Goal: Information Seeking & Learning: Learn about a topic

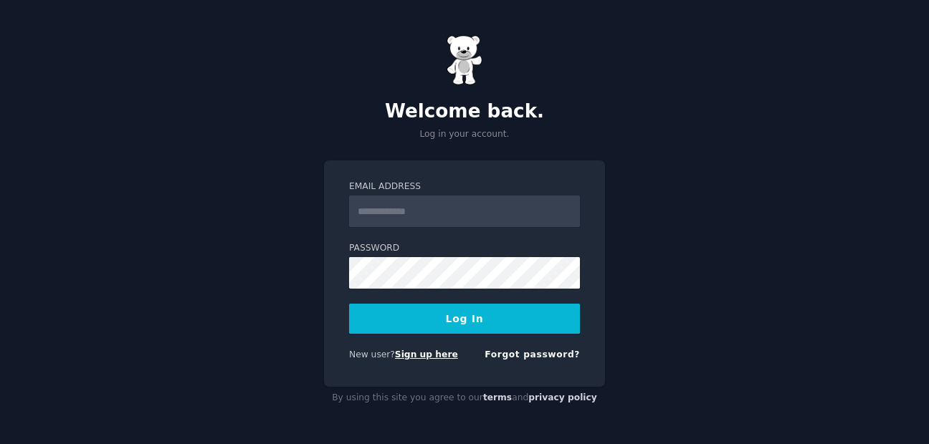
click at [418, 355] on link "Sign up here" at bounding box center [426, 355] width 63 height 10
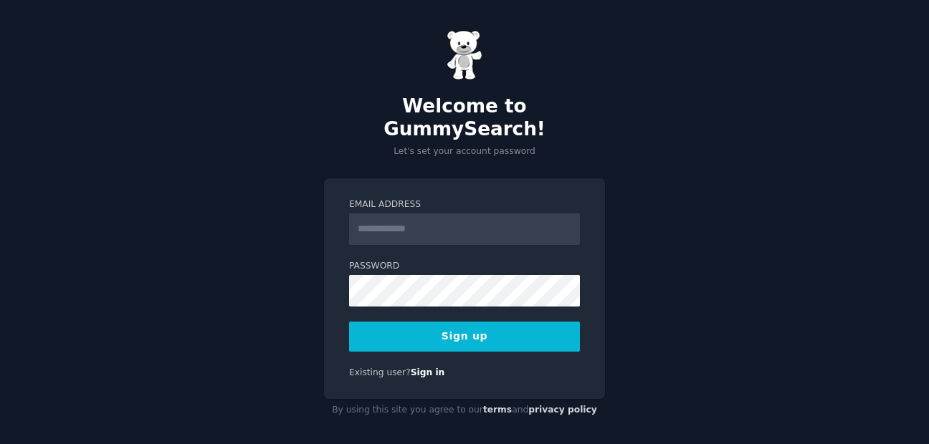
click at [441, 218] on input "Email Address" at bounding box center [464, 230] width 231 height 32
type input "**********"
click at [370, 325] on button "Sign up" at bounding box center [464, 337] width 231 height 30
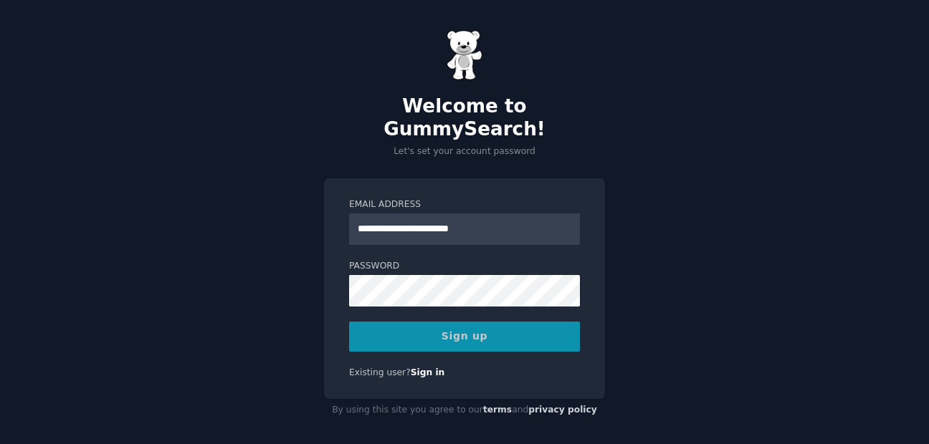
click at [405, 325] on div "Sign up" at bounding box center [464, 337] width 231 height 30
click at [468, 327] on div "Sign up" at bounding box center [464, 337] width 231 height 30
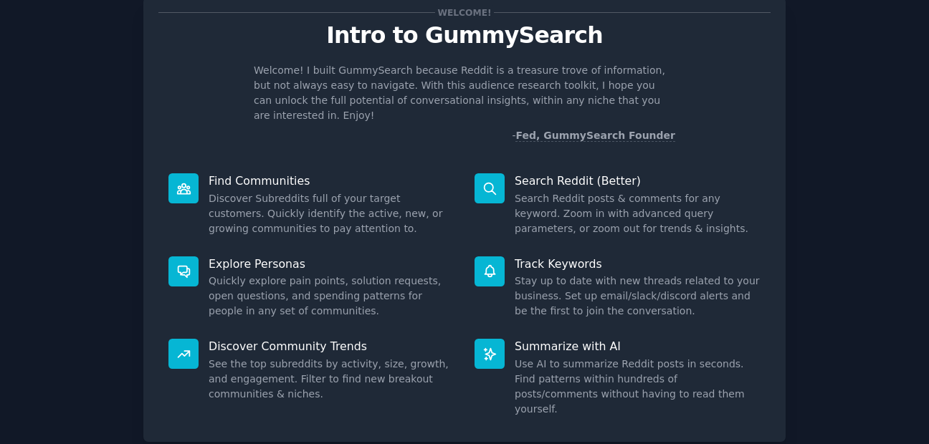
scroll to position [117, 0]
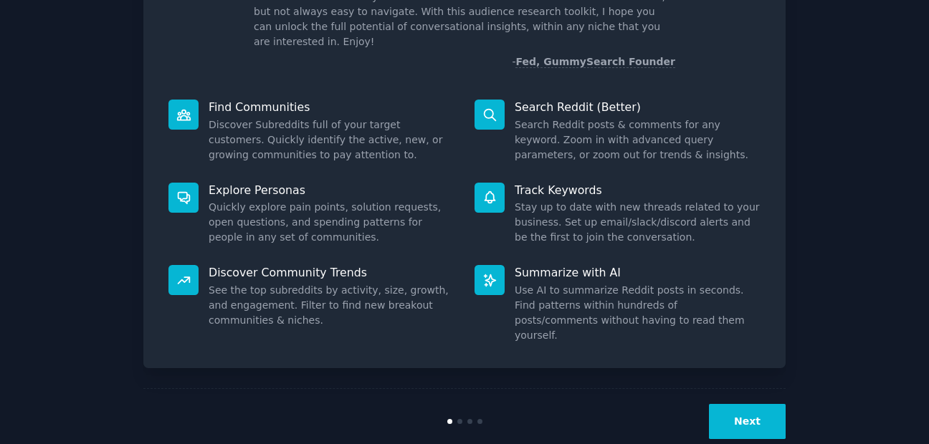
click at [747, 404] on button "Next" at bounding box center [747, 421] width 77 height 35
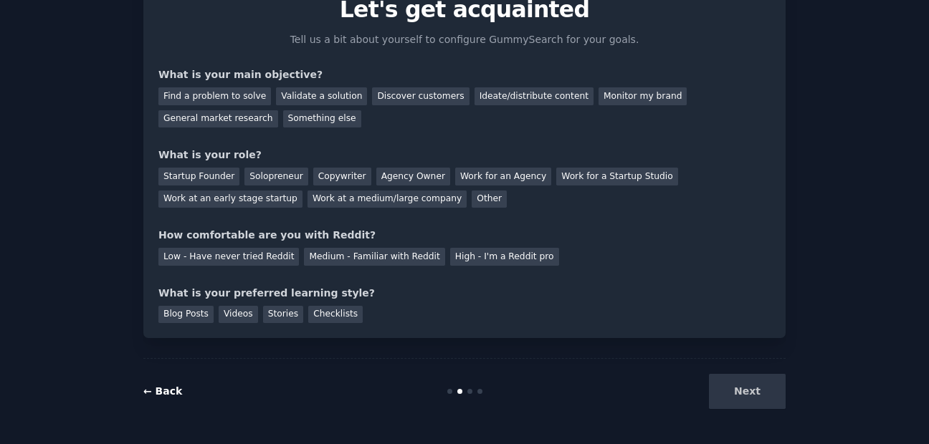
click at [147, 392] on link "← Back" at bounding box center [162, 390] width 39 height 11
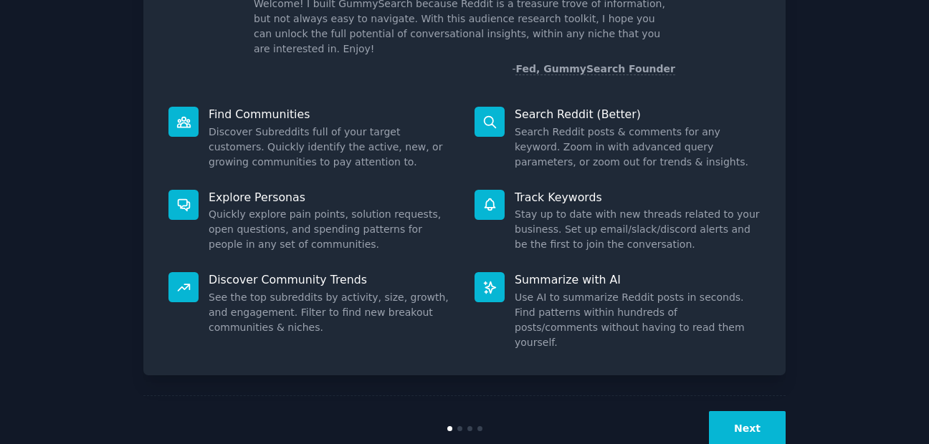
scroll to position [117, 0]
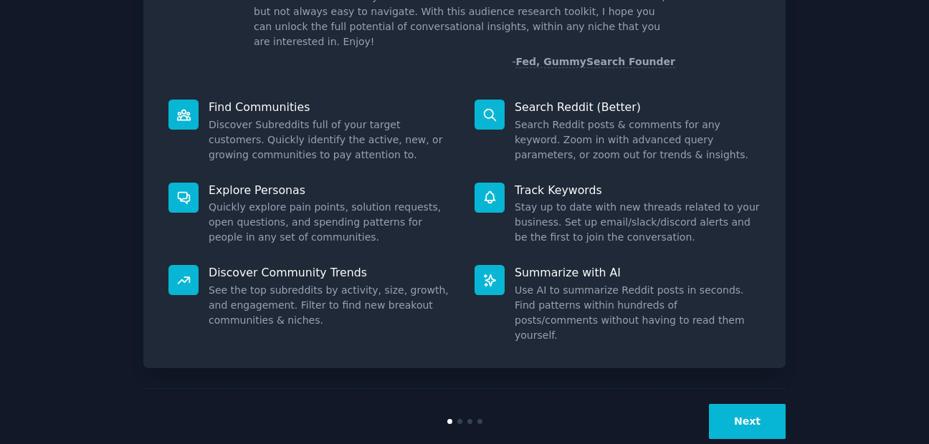
click at [732, 404] on button "Next" at bounding box center [747, 421] width 77 height 35
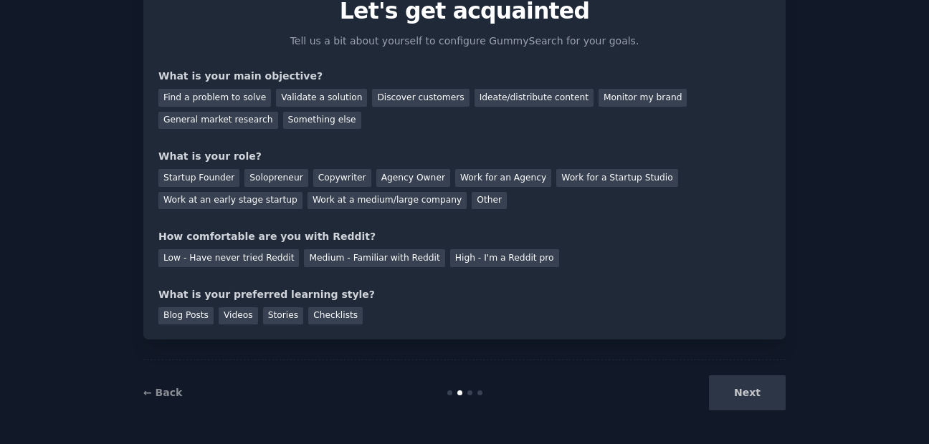
scroll to position [69, 0]
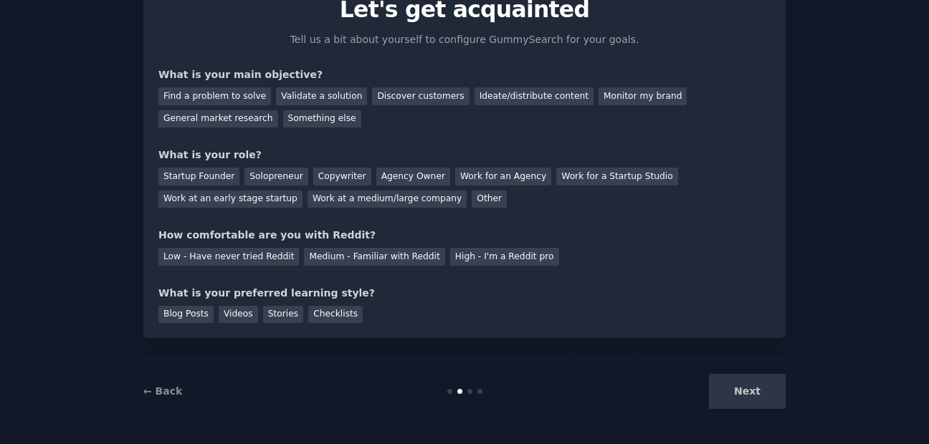
click at [742, 380] on div "Next" at bounding box center [678, 391] width 214 height 35
click at [733, 398] on div "Next" at bounding box center [678, 391] width 214 height 35
click at [471, 201] on div "Other" at bounding box center [488, 200] width 35 height 18
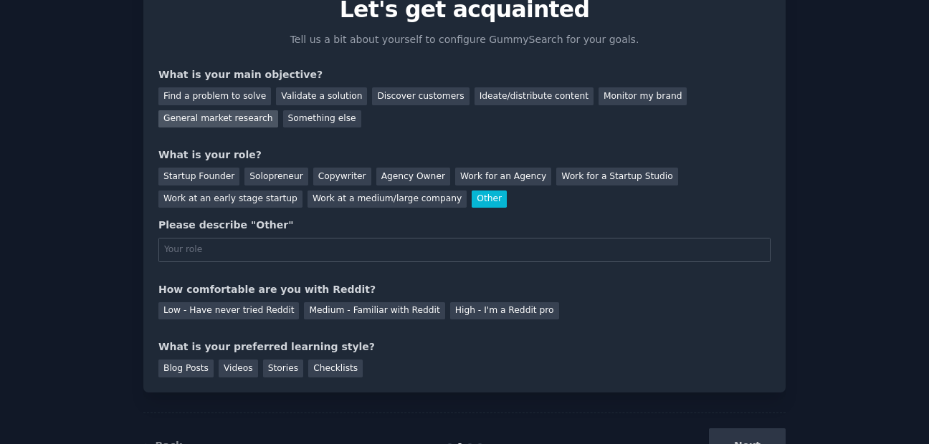
click at [278, 110] on div "General market research" at bounding box center [218, 119] width 120 height 18
drag, startPoint x: 396, startPoint y: 97, endPoint x: 379, endPoint y: 101, distance: 17.6
click at [397, 97] on div "Discover customers" at bounding box center [420, 96] width 97 height 18
click at [459, 122] on div "Find a problem to solve Validate a solution Discover customers Ideate/distribut…" at bounding box center [464, 104] width 612 height 45
click at [471, 202] on div "Other" at bounding box center [488, 200] width 35 height 18
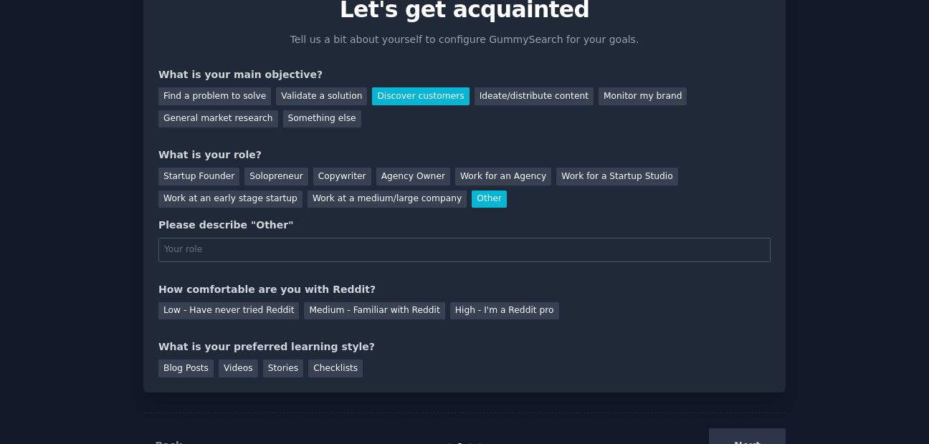
click at [471, 201] on div "Other" at bounding box center [488, 200] width 35 height 18
click at [264, 260] on input "text" at bounding box center [464, 250] width 612 height 24
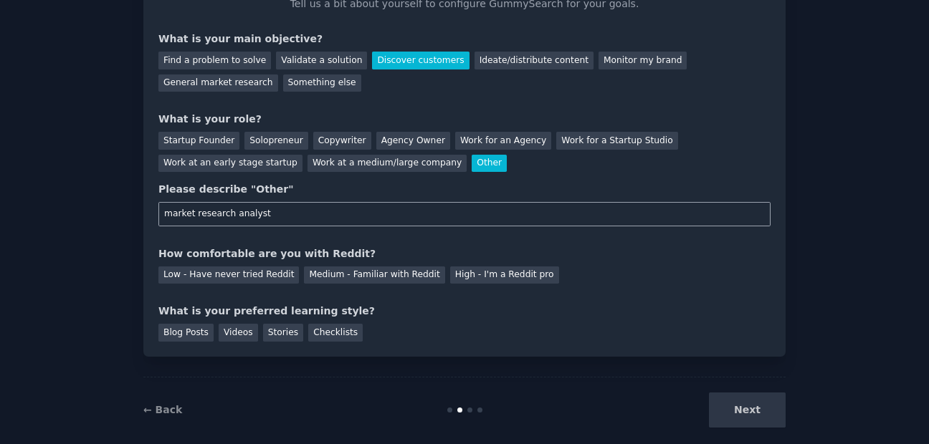
scroll to position [123, 0]
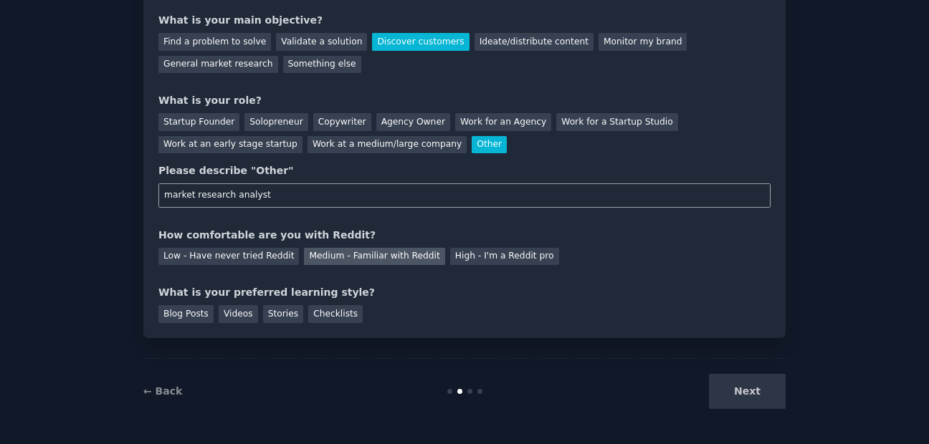
type input "market research analyst"
click at [343, 258] on div "Medium - Familiar with Reddit" at bounding box center [374, 257] width 140 height 18
click at [177, 312] on div "Blog Posts" at bounding box center [185, 314] width 55 height 18
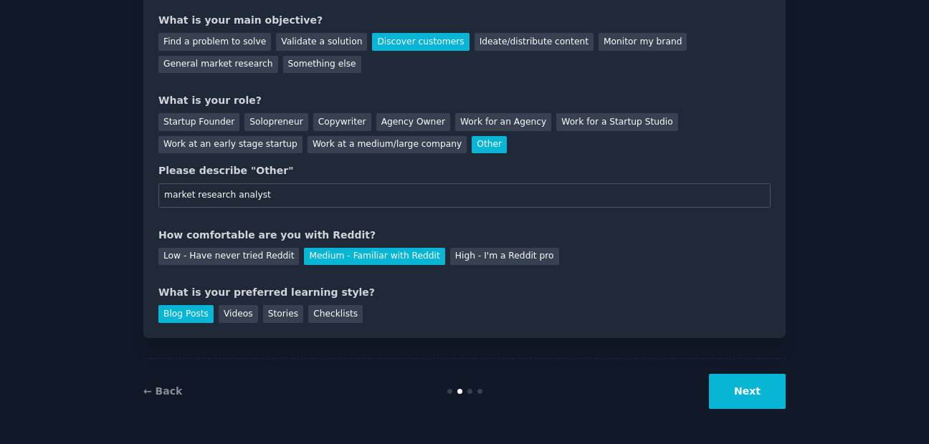
click at [722, 393] on button "Next" at bounding box center [747, 391] width 77 height 35
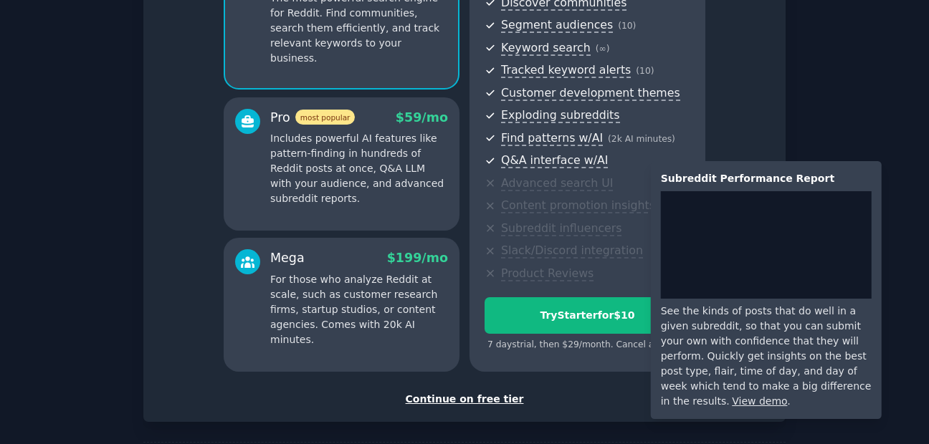
scroll to position [236, 0]
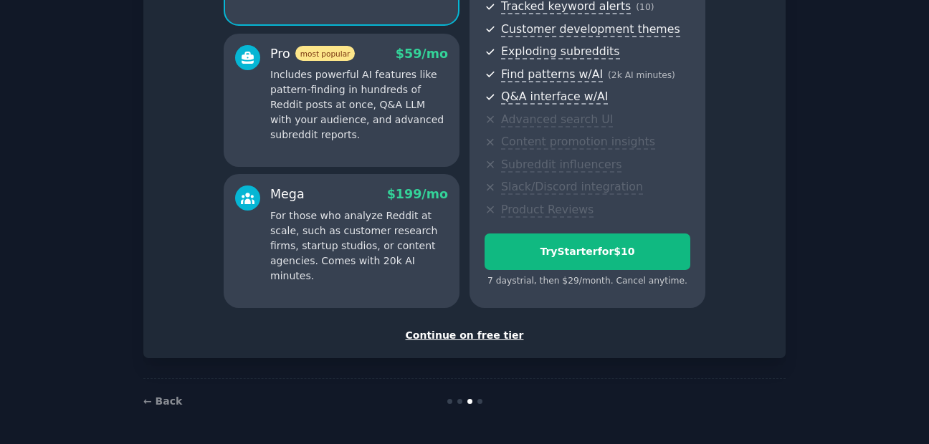
click at [459, 337] on div "Continue on free tier" at bounding box center [464, 335] width 612 height 15
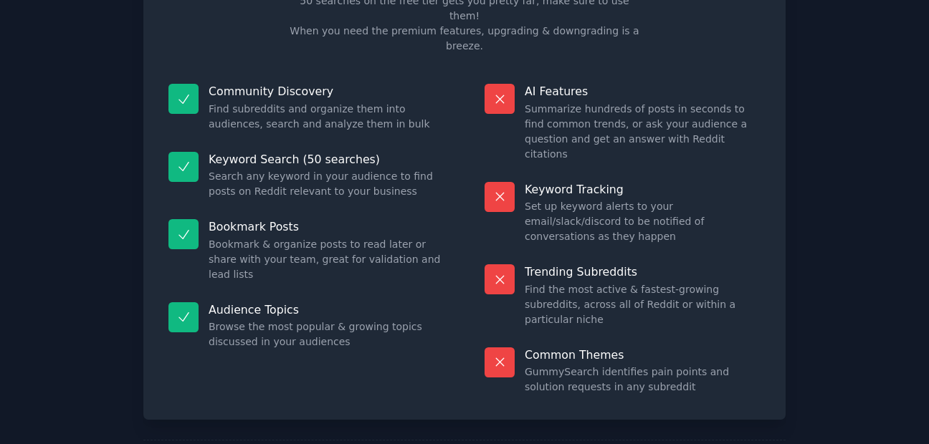
scroll to position [114, 0]
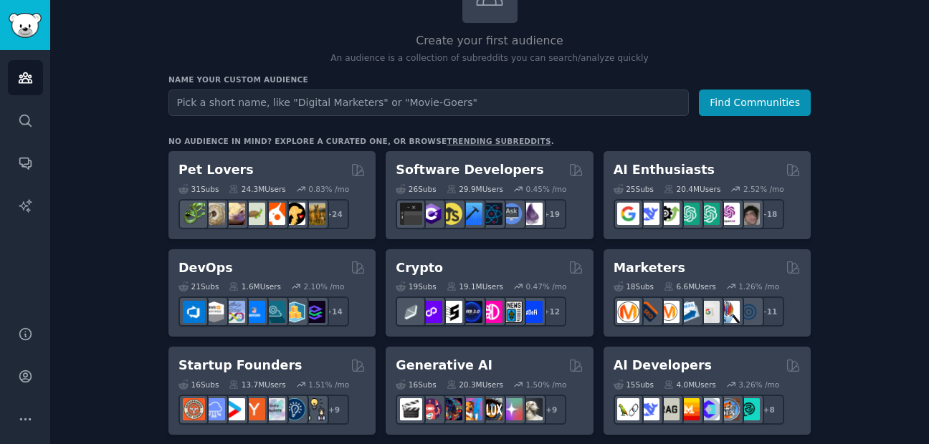
scroll to position [86, 0]
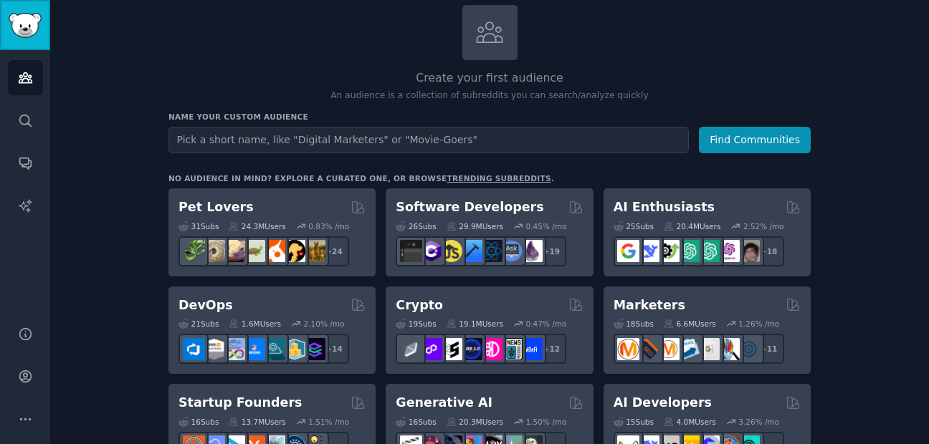
click at [34, 23] on img "Sidebar" at bounding box center [25, 25] width 33 height 25
click at [27, 39] on link "Sidebar" at bounding box center [25, 25] width 50 height 50
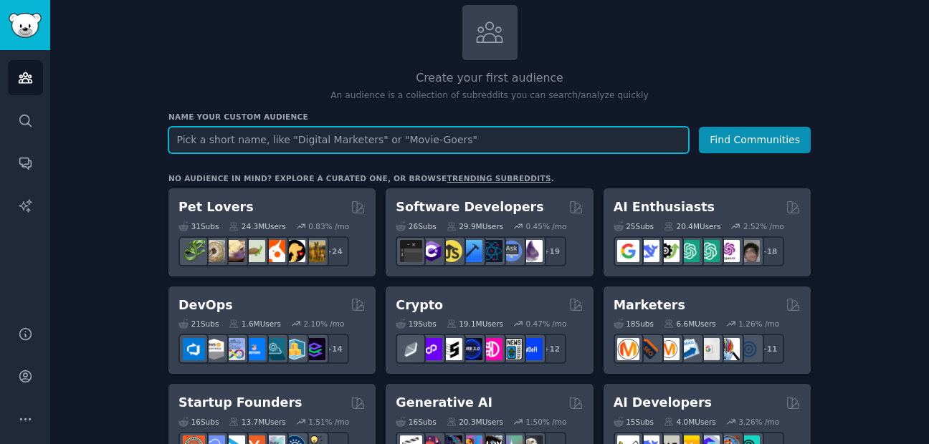
click at [253, 140] on input "text" at bounding box center [428, 140] width 520 height 27
type input "looking for web developer"
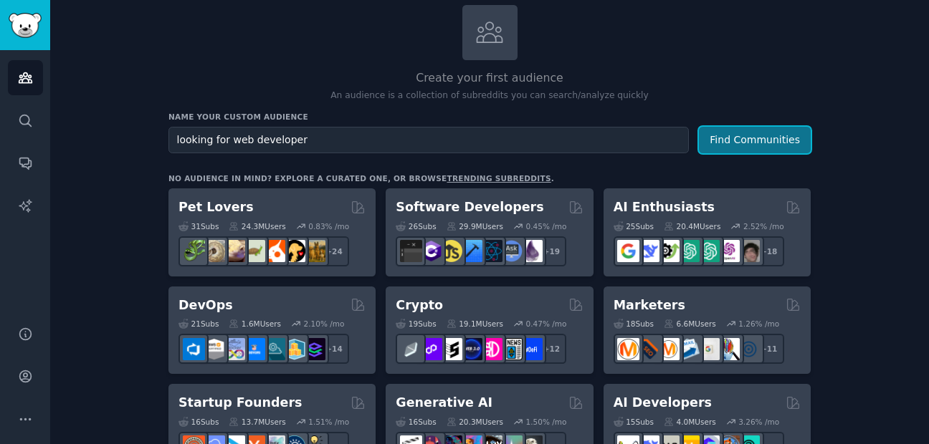
click at [757, 143] on button "Find Communities" at bounding box center [755, 140] width 112 height 27
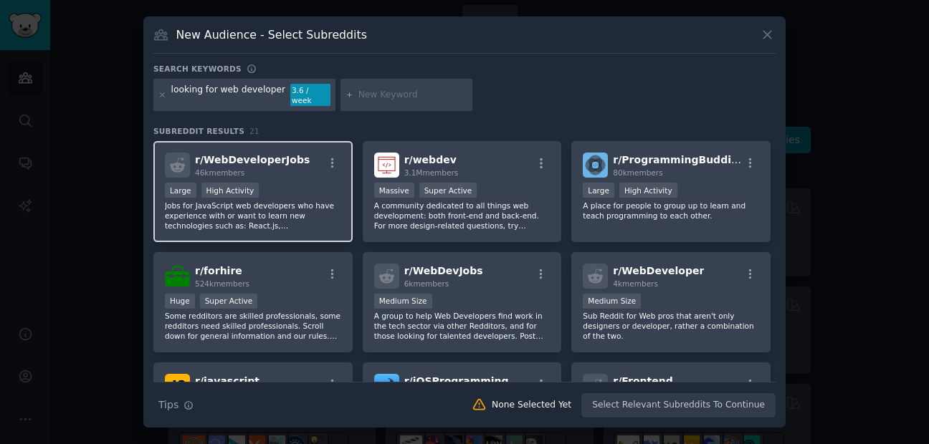
click at [214, 161] on h2 "r/ WebDeveloperJobs 46k members" at bounding box center [252, 165] width 115 height 25
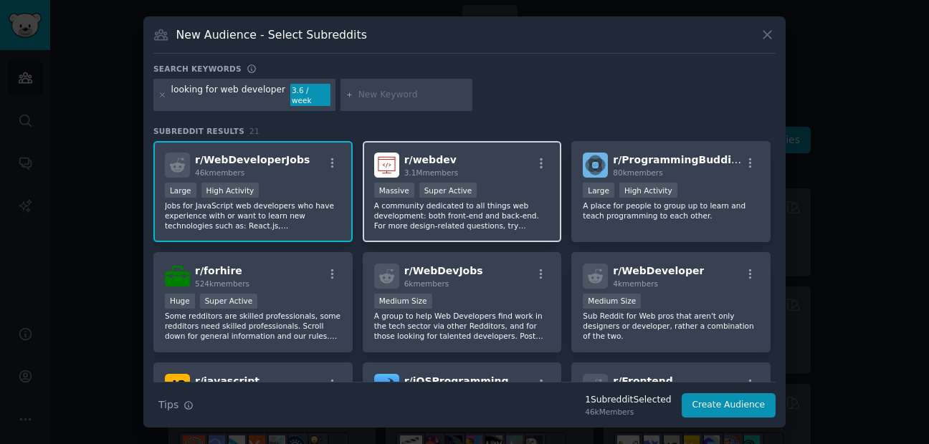
click at [409, 161] on span "r/ webdev" at bounding box center [430, 159] width 52 height 11
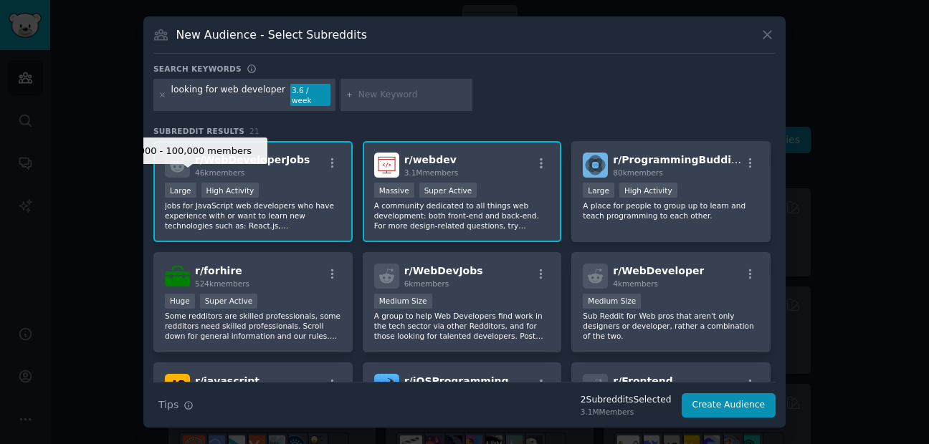
click at [185, 183] on div "Large" at bounding box center [181, 190] width 32 height 15
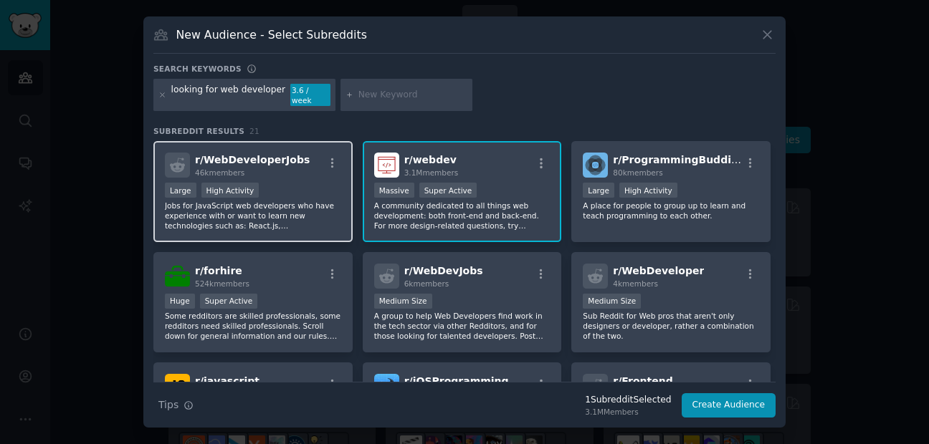
click at [269, 183] on div ">= 80th percentile for submissions / day Large High Activity" at bounding box center [253, 192] width 176 height 18
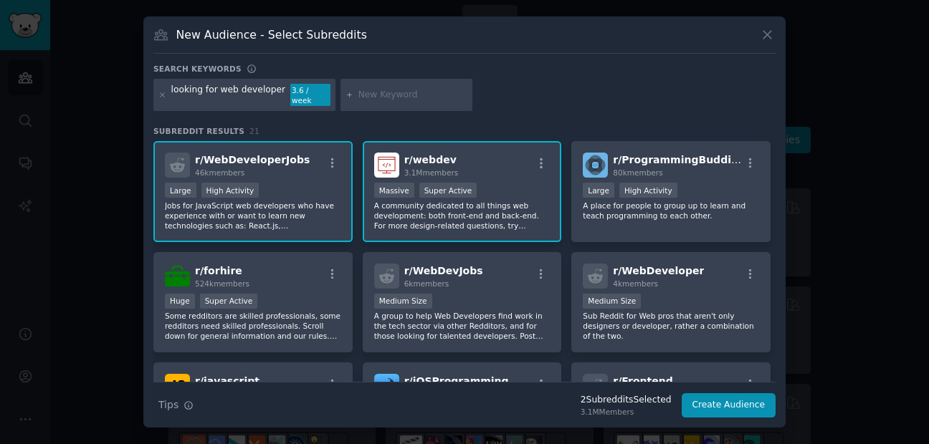
click at [269, 183] on div ">= 80th percentile for submissions / day Large High Activity" at bounding box center [253, 192] width 176 height 18
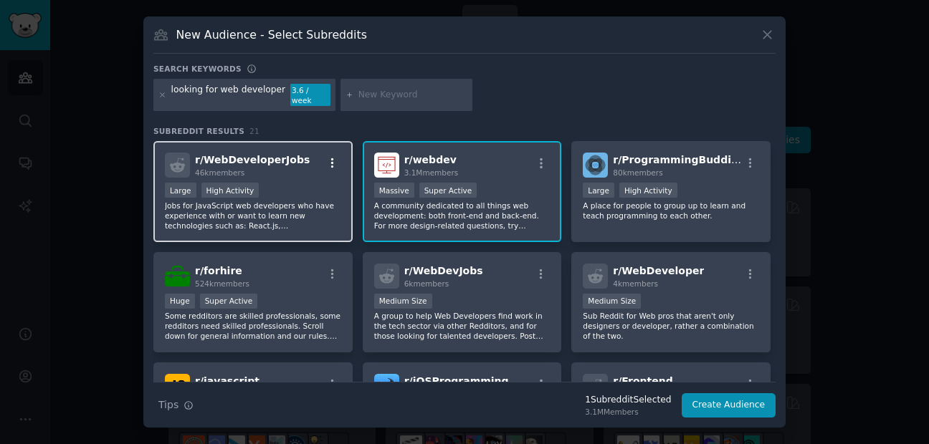
click at [331, 158] on icon "button" at bounding box center [332, 163] width 3 height 10
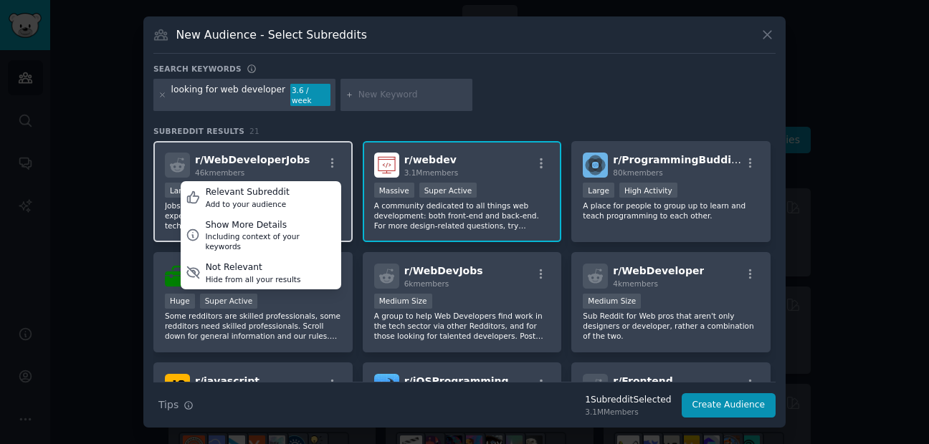
click at [308, 155] on div "r/ WebDeveloperJobs 46k members Relevant Subreddit Add to your audience Show Mo…" at bounding box center [253, 165] width 176 height 25
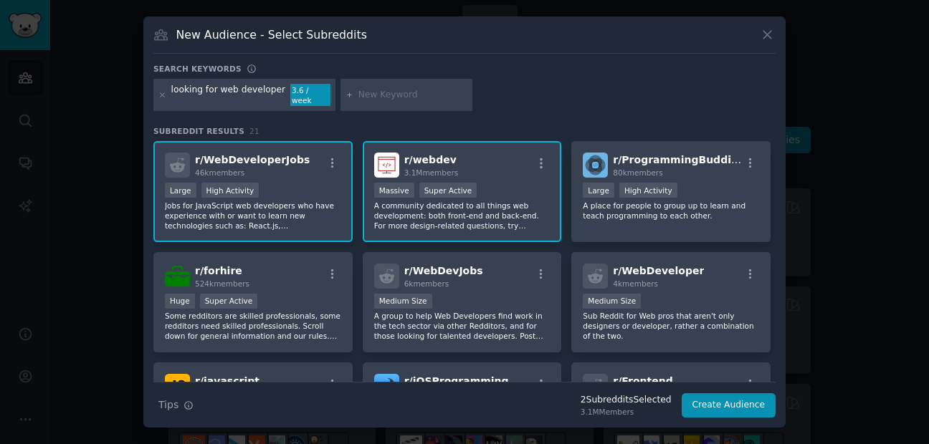
click at [112, 162] on div at bounding box center [464, 222] width 929 height 444
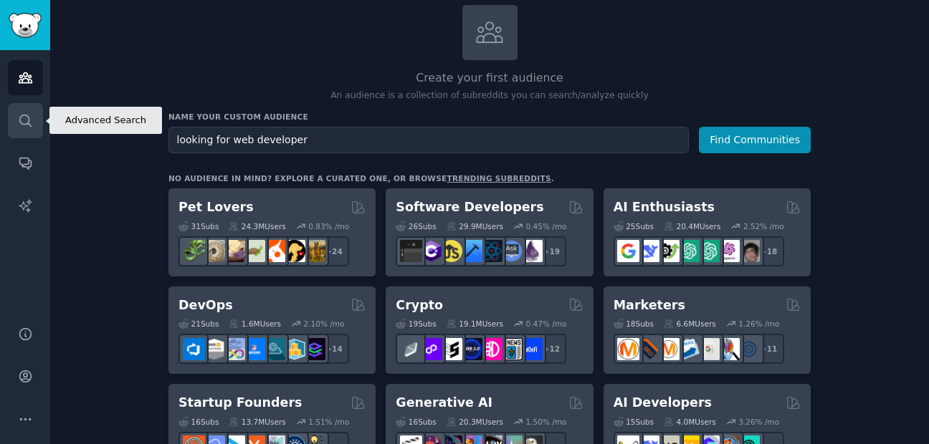
click at [34, 131] on link "Search" at bounding box center [25, 120] width 35 height 35
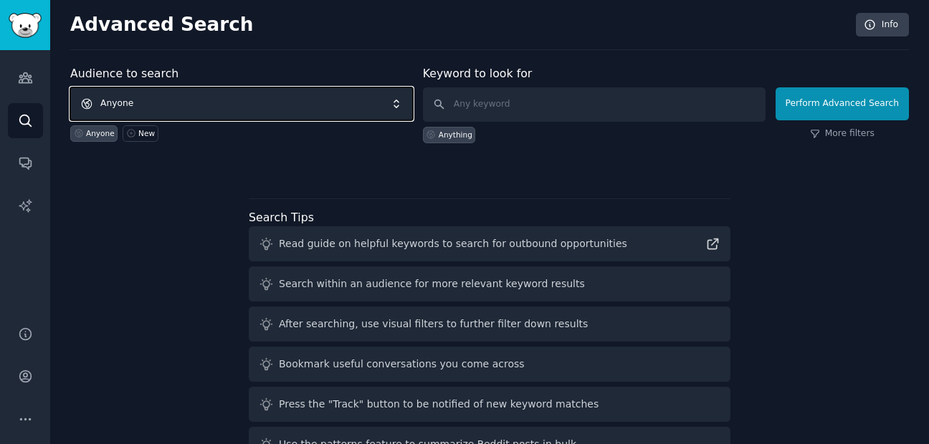
click at [211, 102] on span "Anyone" at bounding box center [241, 103] width 342 height 33
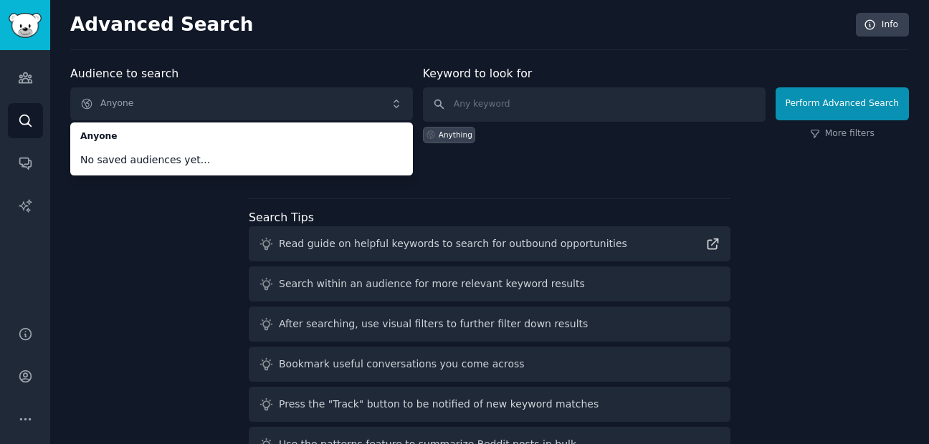
click at [156, 158] on span "No saved audiences yet..." at bounding box center [241, 160] width 322 height 15
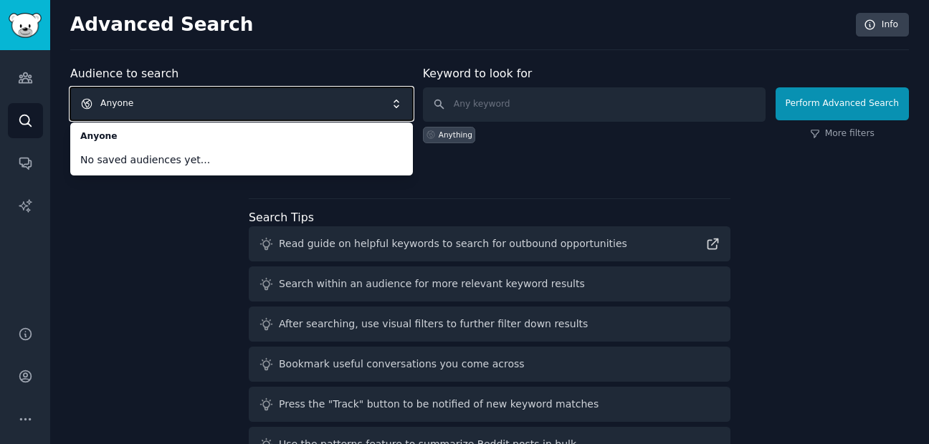
click at [221, 95] on span "Anyone" at bounding box center [241, 103] width 342 height 33
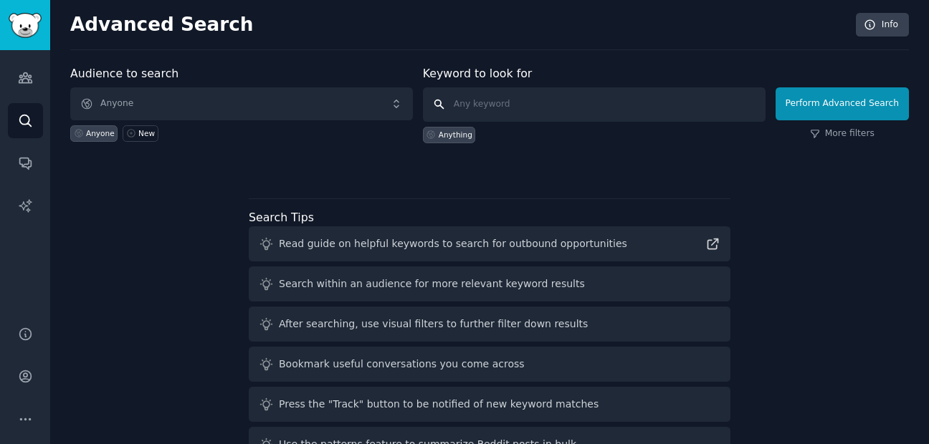
click at [485, 104] on input "text" at bounding box center [594, 104] width 342 height 34
click at [130, 138] on link "New" at bounding box center [140, 133] width 35 height 16
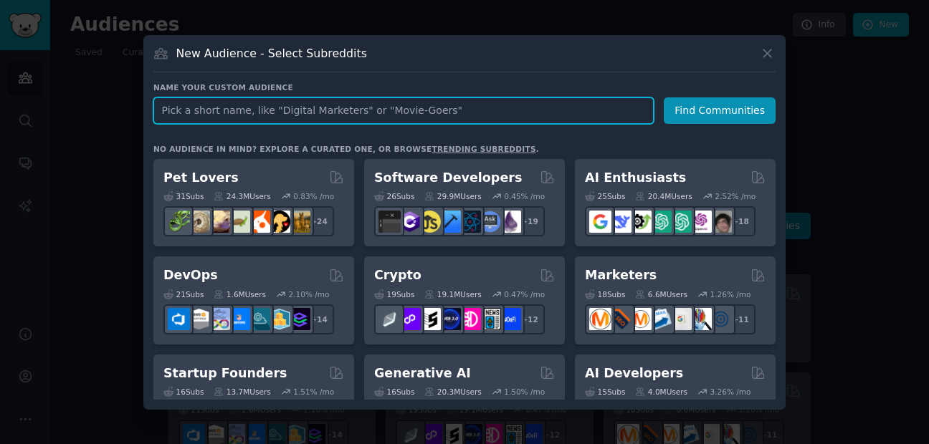
click at [305, 115] on input "text" at bounding box center [403, 110] width 500 height 27
click at [307, 103] on input "text" at bounding box center [403, 110] width 500 height 27
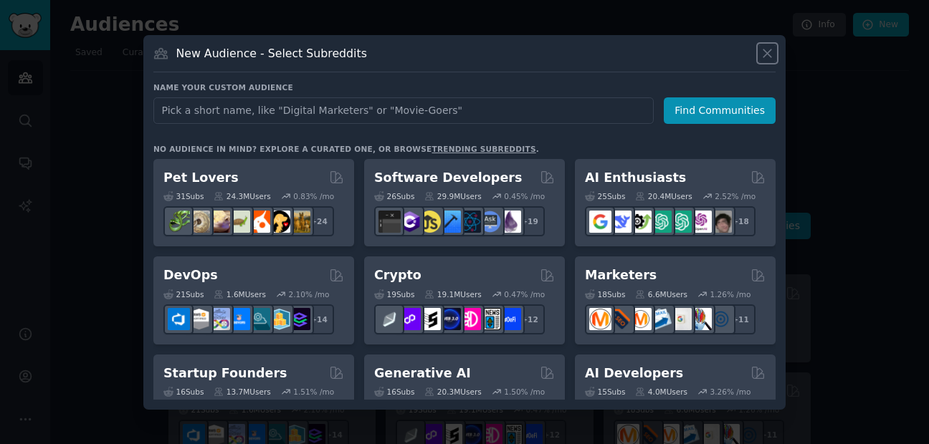
click at [769, 54] on icon at bounding box center [767, 53] width 15 height 15
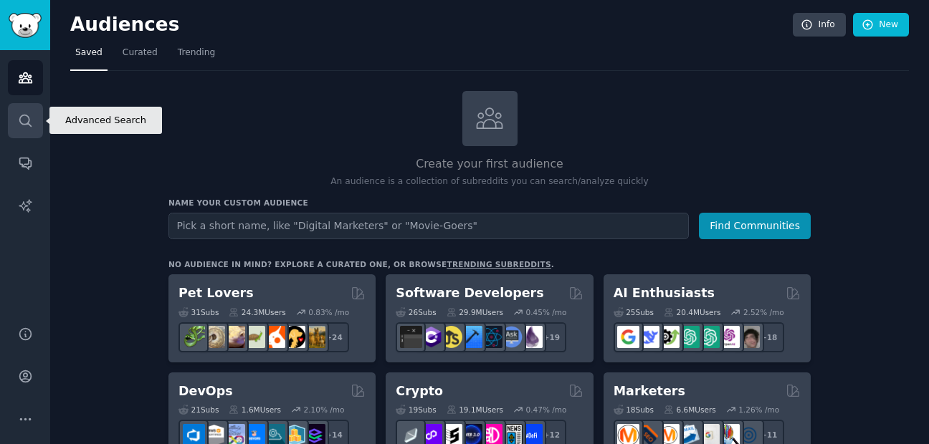
click at [19, 128] on icon "Sidebar" at bounding box center [25, 120] width 15 height 15
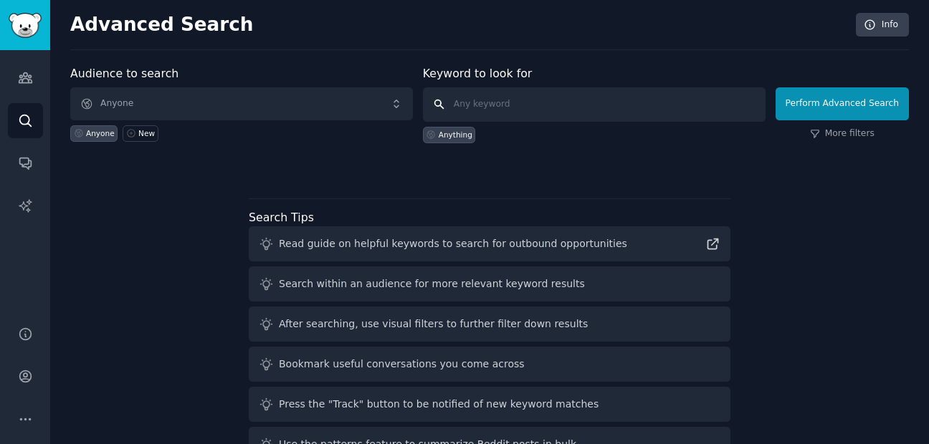
click at [535, 114] on input "text" at bounding box center [594, 104] width 342 height 34
type input "l"
type input "python developer"
click at [841, 135] on link "More filters" at bounding box center [842, 134] width 64 height 13
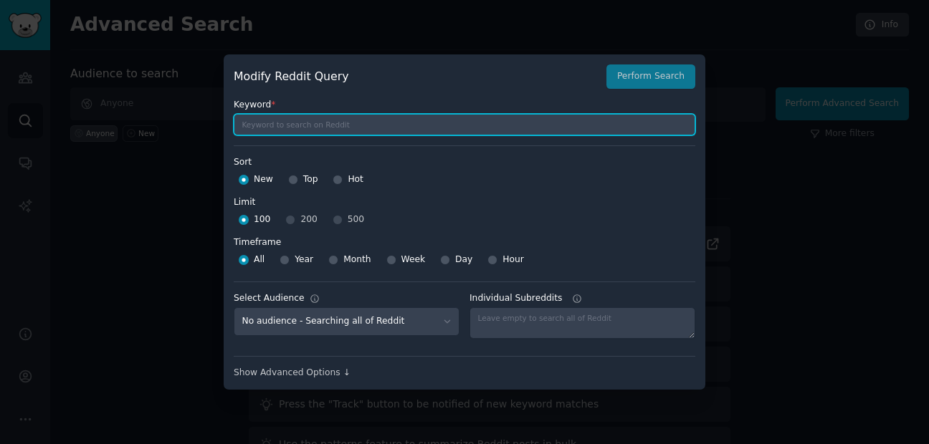
click at [368, 120] on input "text" at bounding box center [464, 124] width 461 height 21
type input "python developer"
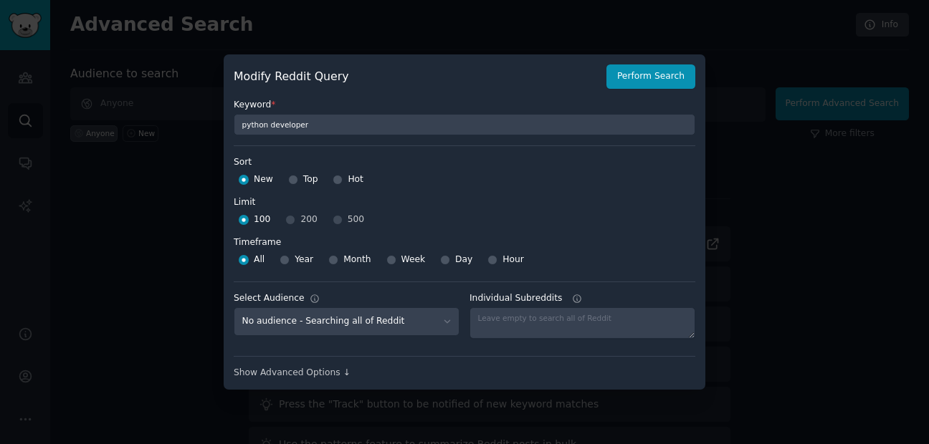
click at [290, 220] on div "100 200 500" at bounding box center [464, 220] width 461 height 23
click at [291, 226] on div "100 200 500" at bounding box center [464, 220] width 461 height 23
click at [291, 223] on div "100 200 500" at bounding box center [464, 220] width 461 height 23
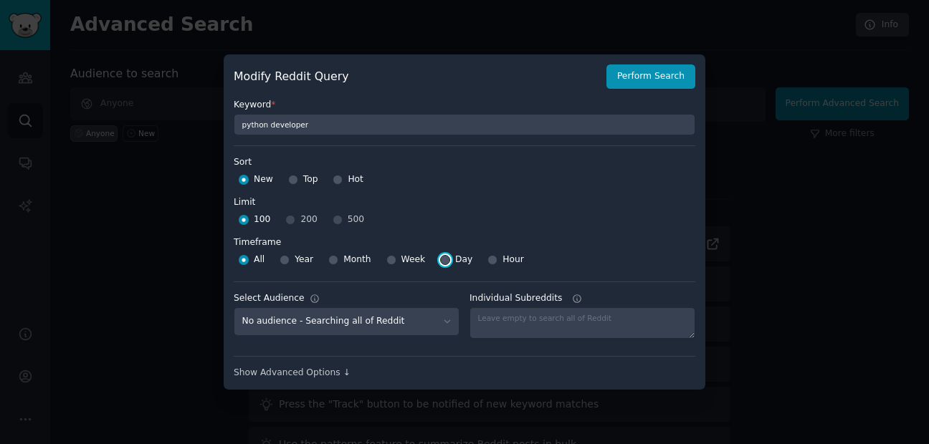
click at [441, 263] on input "Day" at bounding box center [445, 260] width 10 height 10
radio input "true"
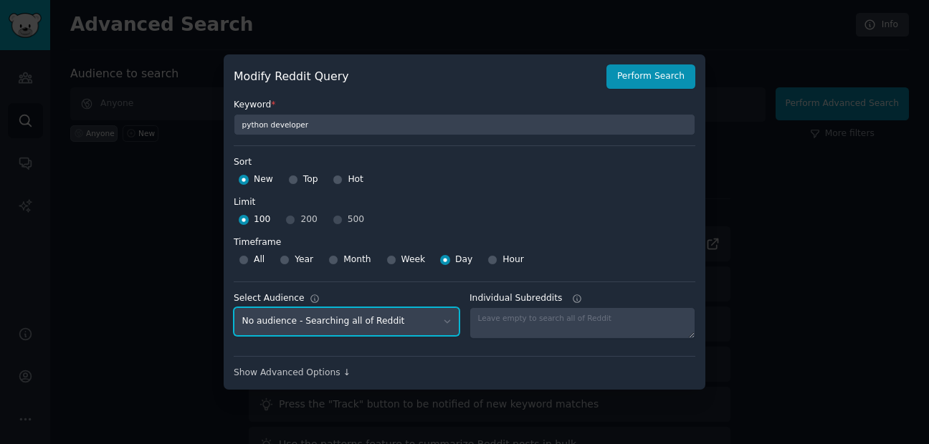
click at [421, 334] on select "No audience - Searching all of Reddit" at bounding box center [347, 321] width 226 height 29
click at [411, 328] on select "No audience - Searching all of Reddit" at bounding box center [347, 321] width 226 height 29
drag, startPoint x: 418, startPoint y: 320, endPoint x: 404, endPoint y: 324, distance: 14.1
click at [404, 324] on select "No audience - Searching all of Reddit" at bounding box center [347, 321] width 226 height 29
click at [410, 321] on select "No audience - Searching all of Reddit" at bounding box center [347, 321] width 226 height 29
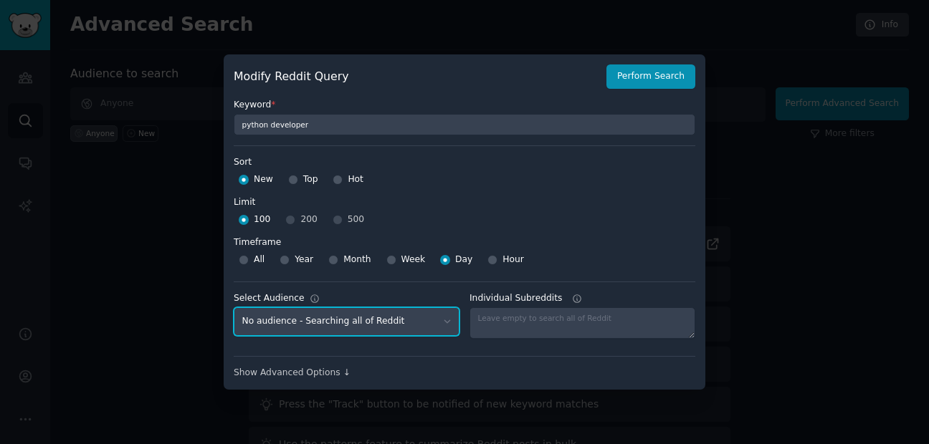
click at [412, 322] on select "No audience - Searching all of Reddit" at bounding box center [347, 321] width 226 height 29
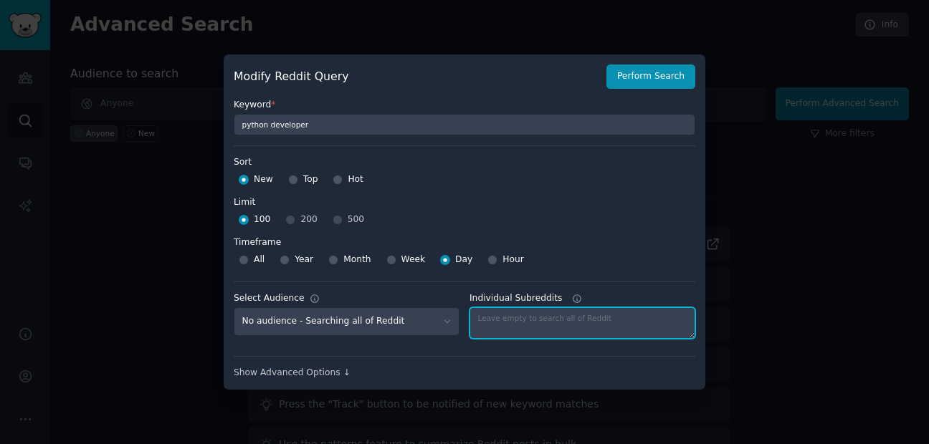
click at [514, 328] on textarea "Individual Subreddits" at bounding box center [582, 323] width 226 height 32
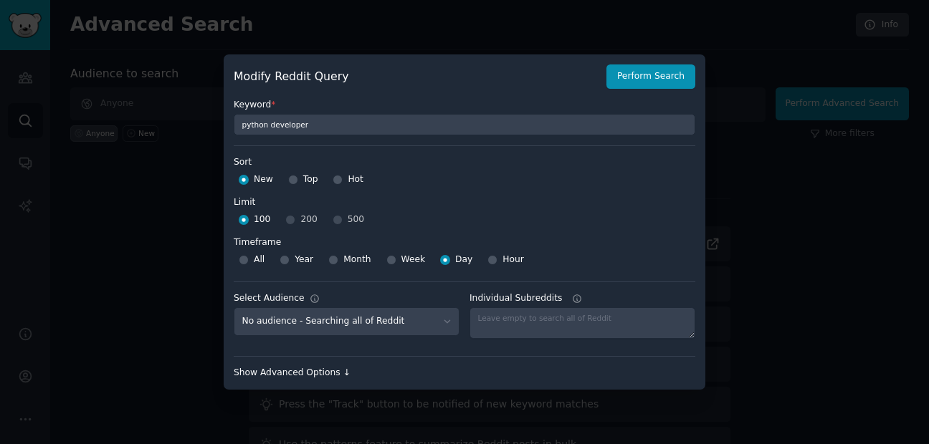
click at [315, 376] on div "Show Advanced Options ↓" at bounding box center [464, 373] width 461 height 13
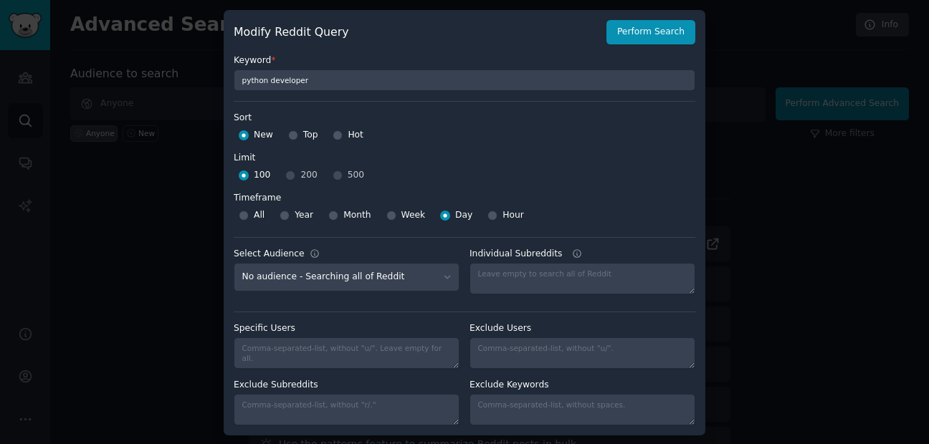
scroll to position [1, 0]
click at [644, 37] on button "Perform Search" at bounding box center [650, 31] width 89 height 24
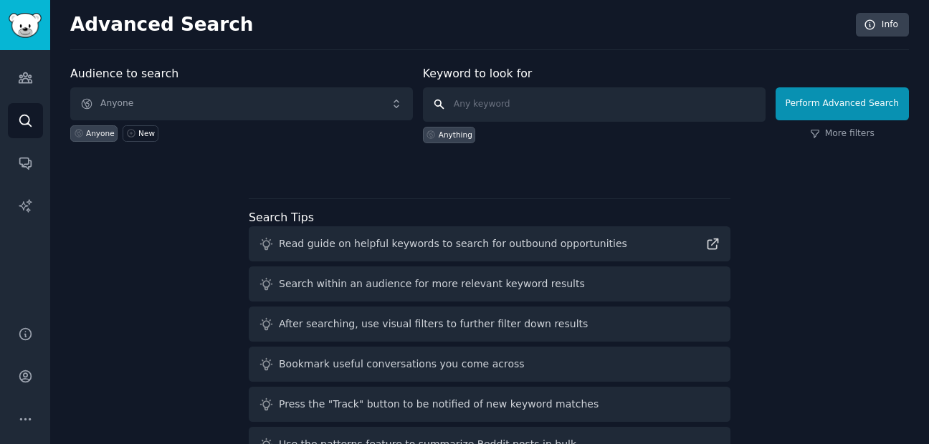
click at [482, 100] on input "text" at bounding box center [594, 104] width 342 height 34
type input "l"
click at [482, 105] on input "text" at bounding box center [594, 104] width 342 height 34
click at [518, 104] on input "text" at bounding box center [594, 104] width 342 height 34
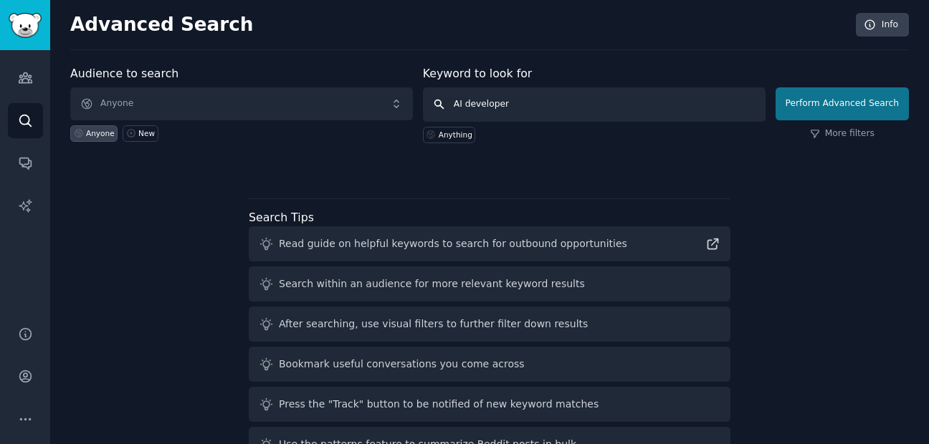
type input "AI developer"
click at [830, 110] on button "Perform Advanced Search" at bounding box center [841, 103] width 133 height 33
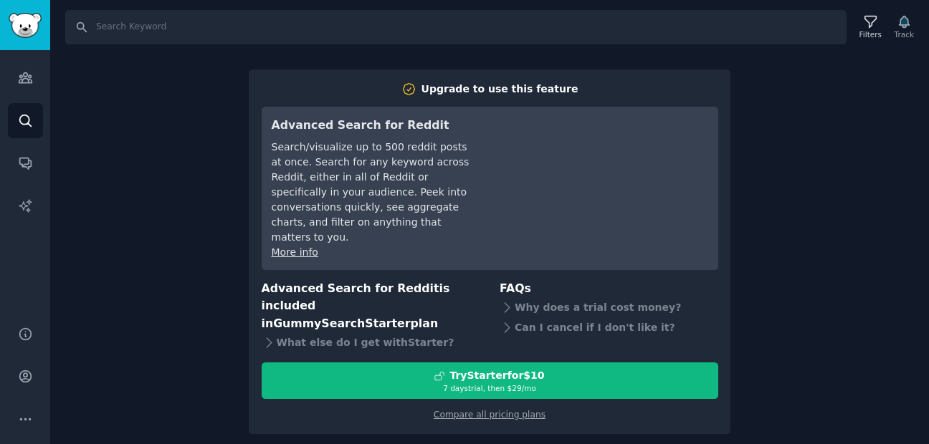
click at [181, 252] on div "Search Filters Track Upgrade to use this feature Advanced Search for Reddit Sea…" at bounding box center [489, 222] width 878 height 444
click at [213, 200] on div "Search Filters Track Upgrade to use this feature Advanced Search for Reddit Sea…" at bounding box center [489, 222] width 878 height 444
click at [869, 27] on icon at bounding box center [870, 21] width 15 height 15
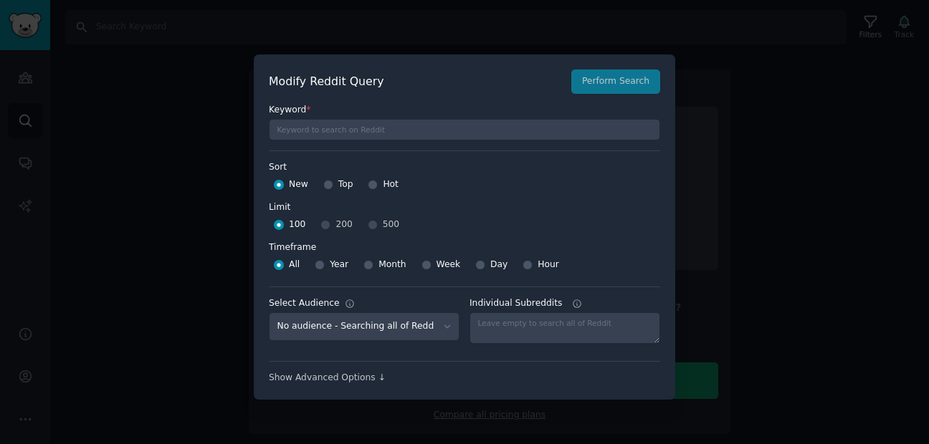
click at [210, 158] on div at bounding box center [464, 222] width 929 height 444
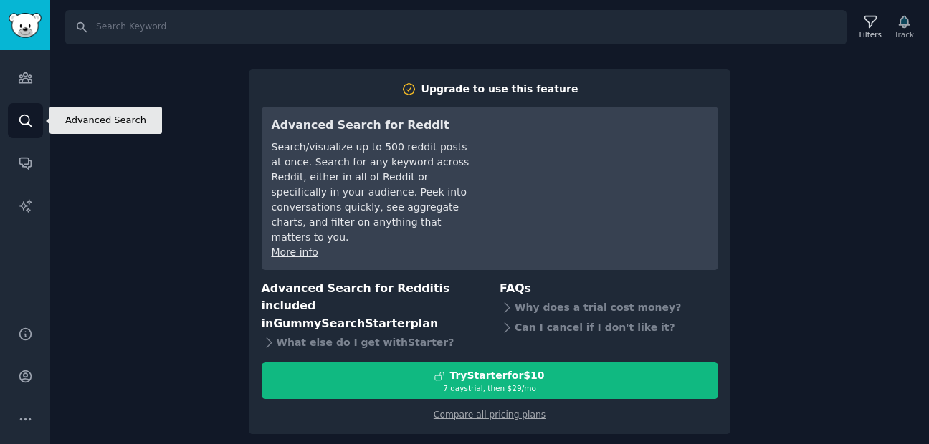
click at [24, 124] on icon "Sidebar" at bounding box center [24, 120] width 11 height 11
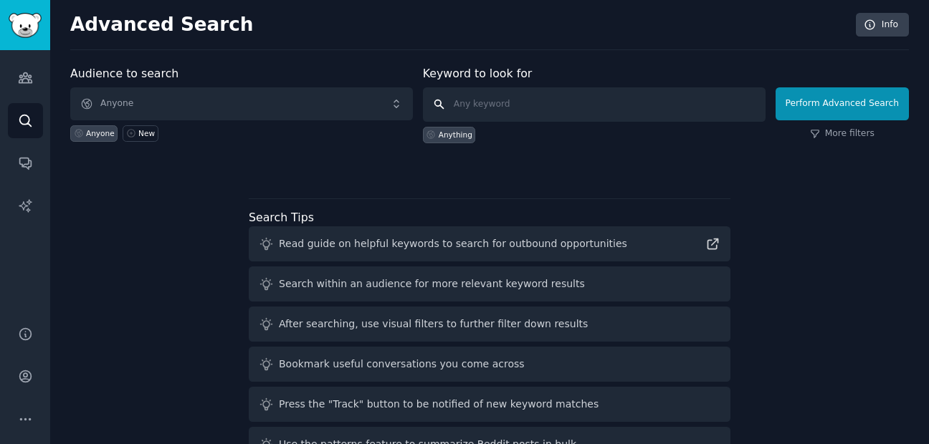
click at [537, 110] on input "text" at bounding box center [594, 104] width 342 height 34
type input "p"
type input "AI developer"
click button "Perform Advanced Search" at bounding box center [841, 103] width 133 height 33
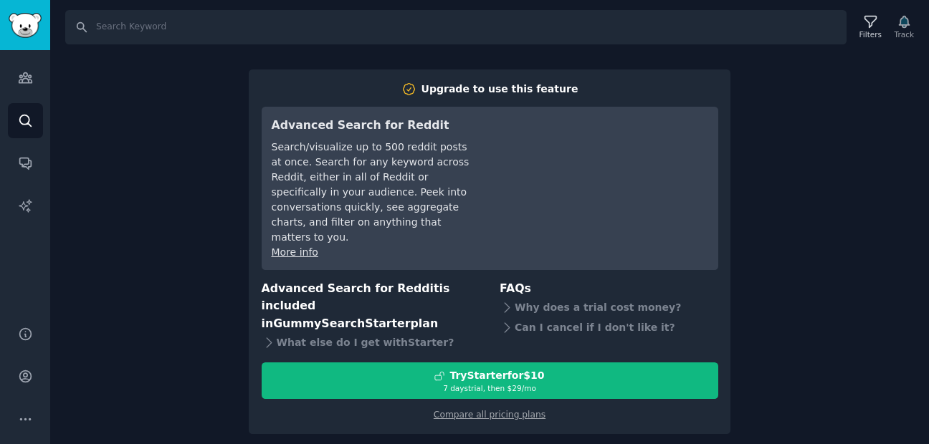
click at [171, 195] on div "Search Filters Track Upgrade to use this feature Advanced Search for Reddit Sea…" at bounding box center [489, 222] width 878 height 444
click at [13, 70] on link "Audiences" at bounding box center [25, 77] width 35 height 35
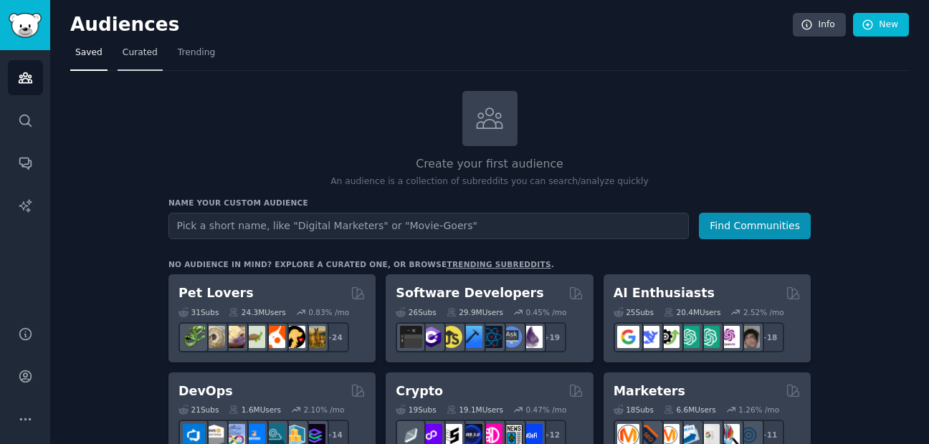
click at [137, 53] on span "Curated" at bounding box center [140, 53] width 35 height 13
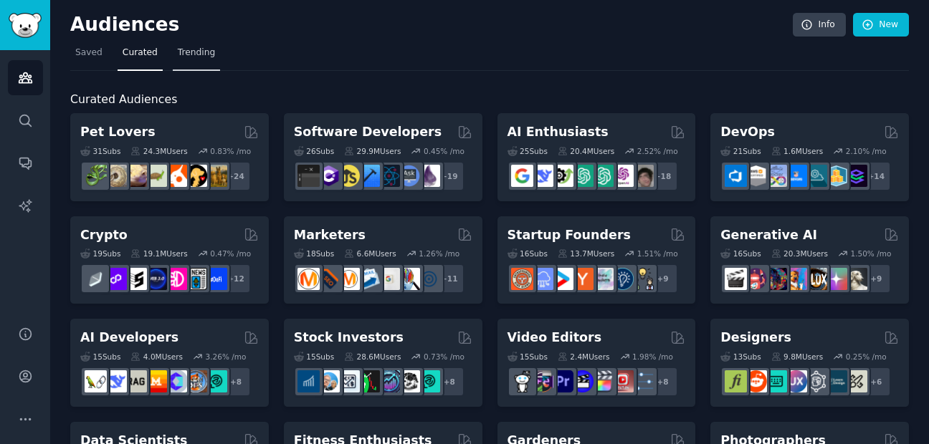
click at [194, 64] on link "Trending" at bounding box center [196, 56] width 47 height 29
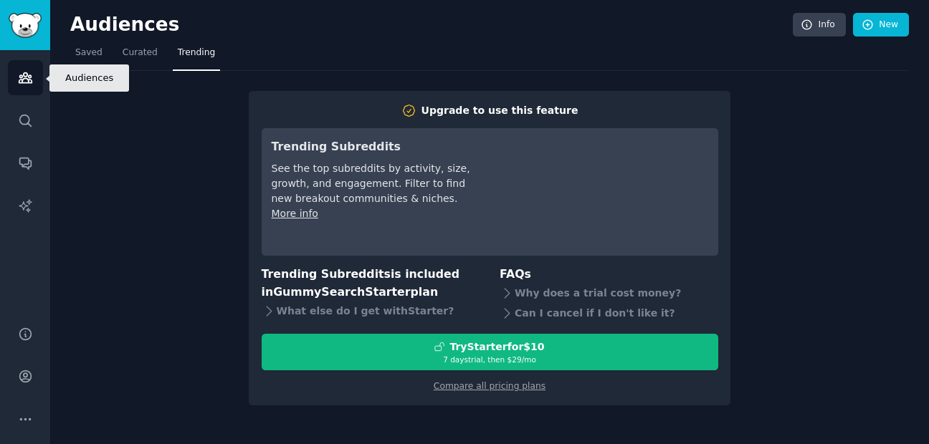
click at [37, 82] on link "Audiences" at bounding box center [25, 77] width 35 height 35
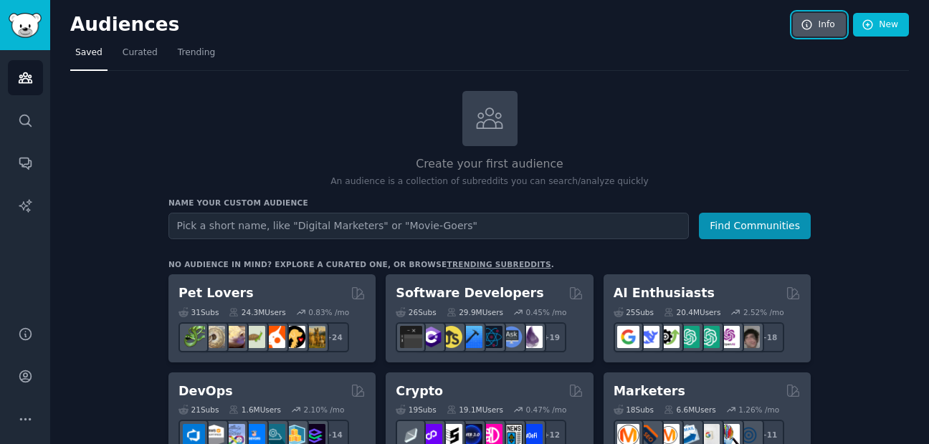
click at [802, 27] on icon at bounding box center [806, 24] width 9 height 9
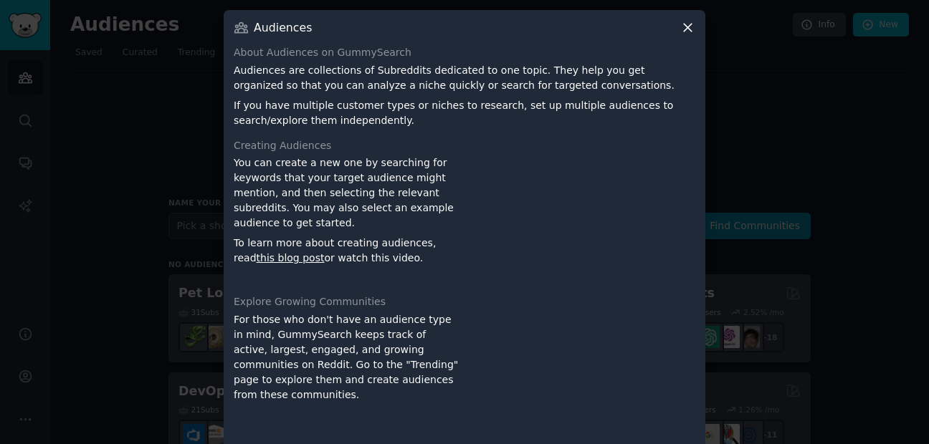
click at [681, 29] on icon at bounding box center [687, 27] width 15 height 15
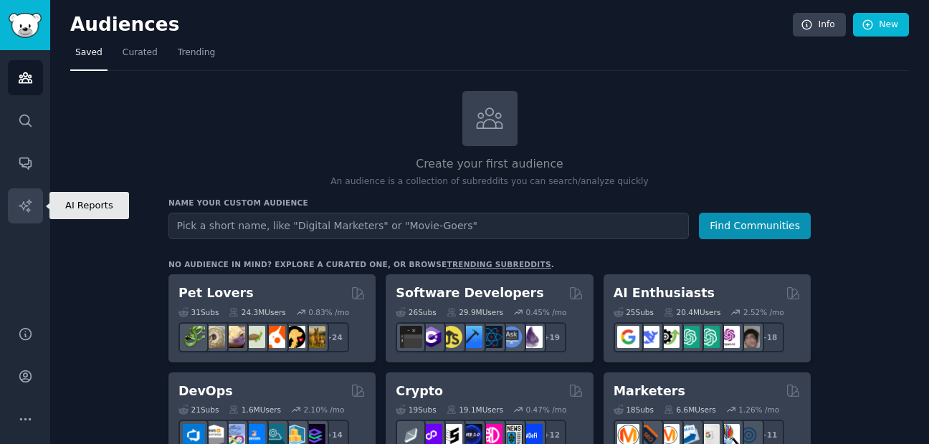
click at [23, 198] on icon "Sidebar" at bounding box center [25, 205] width 15 height 15
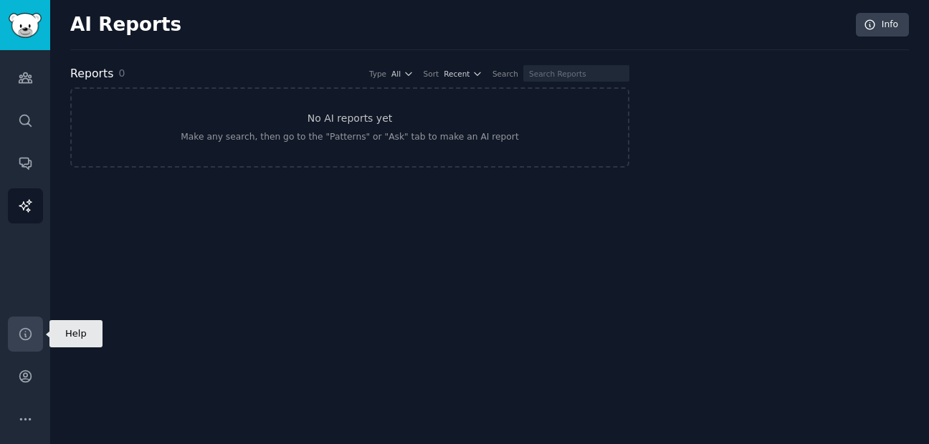
click at [32, 338] on icon "Sidebar" at bounding box center [25, 334] width 15 height 15
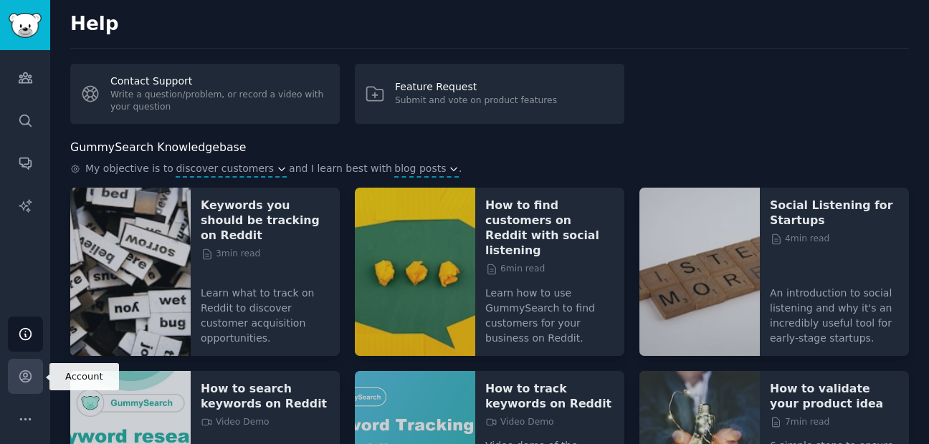
click at [18, 376] on icon "Sidebar" at bounding box center [25, 376] width 15 height 15
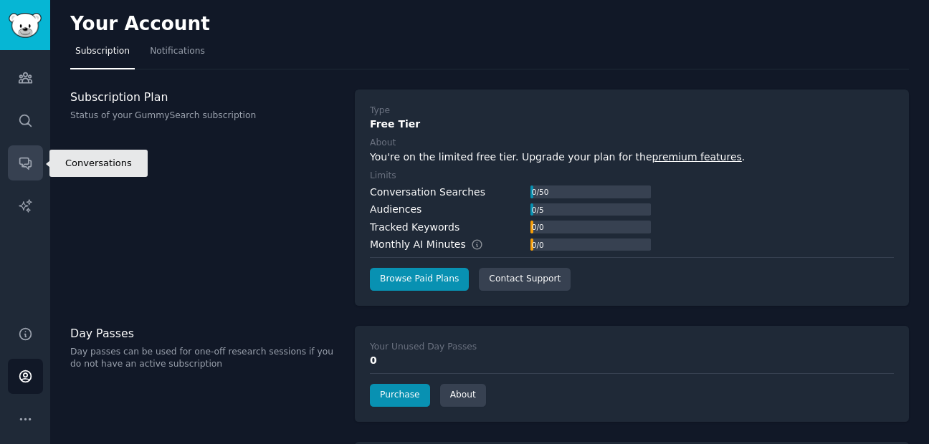
click at [22, 158] on icon "Sidebar" at bounding box center [24, 163] width 11 height 11
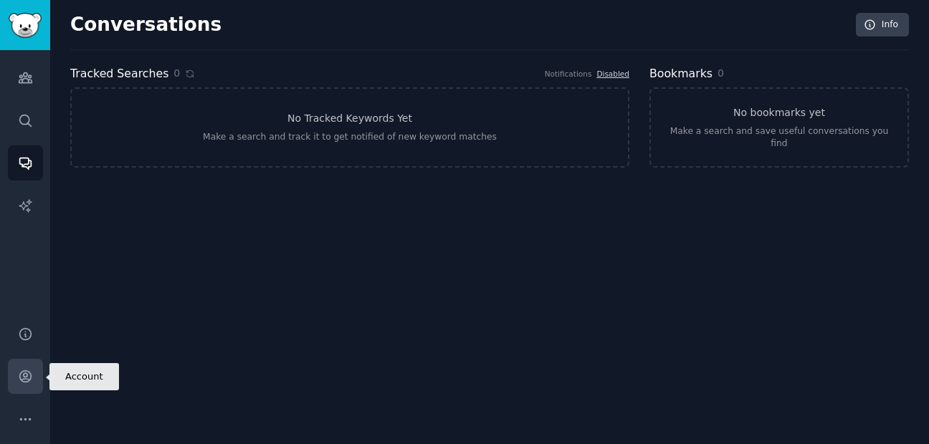
click at [28, 372] on icon "Sidebar" at bounding box center [24, 376] width 11 height 11
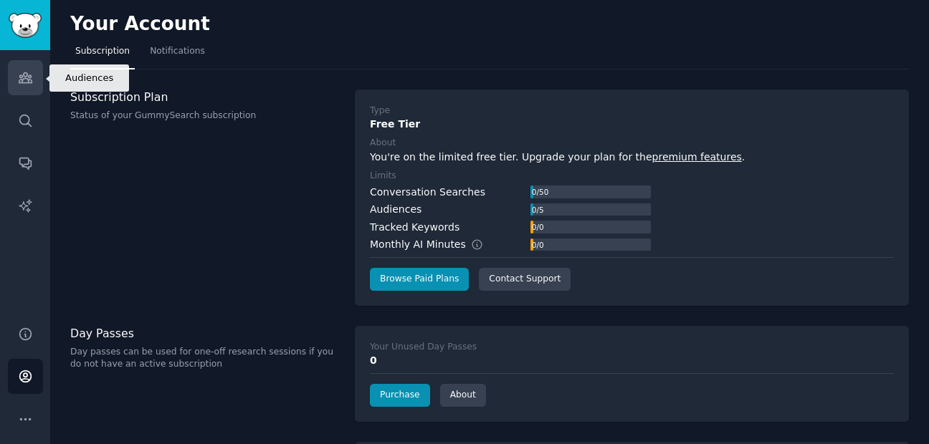
click at [27, 67] on link "Audiences" at bounding box center [25, 77] width 35 height 35
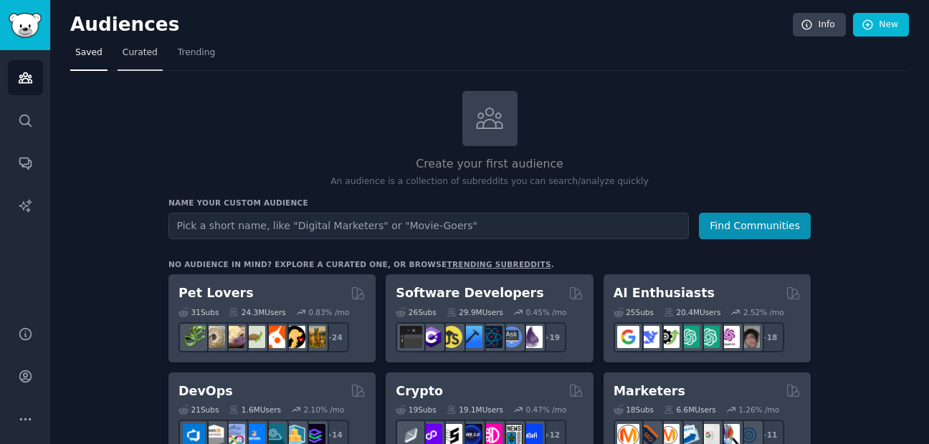
click at [146, 58] on span "Curated" at bounding box center [140, 53] width 35 height 13
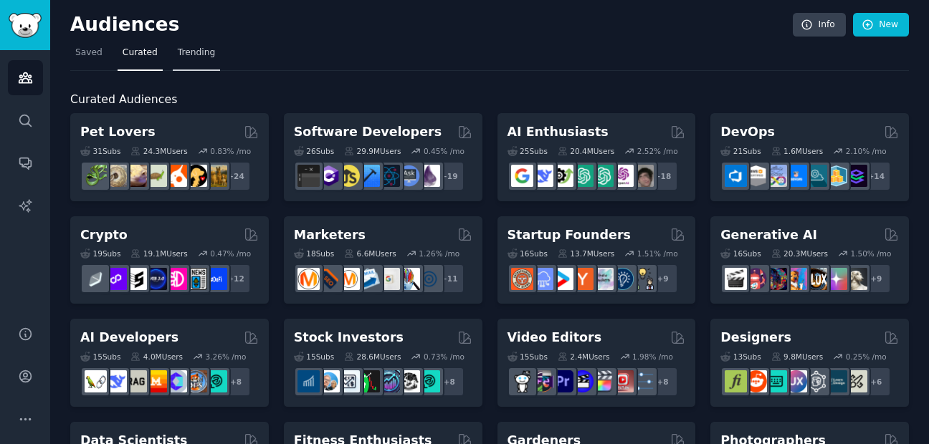
click at [193, 56] on span "Trending" at bounding box center [196, 53] width 37 height 13
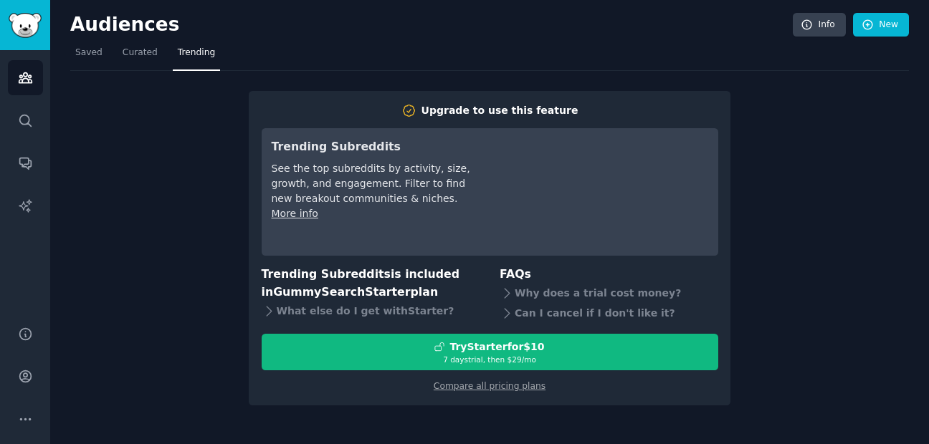
click at [110, 55] on nav "Saved Curated Trending" at bounding box center [489, 56] width 838 height 29
click at [128, 49] on span "Curated" at bounding box center [140, 53] width 35 height 13
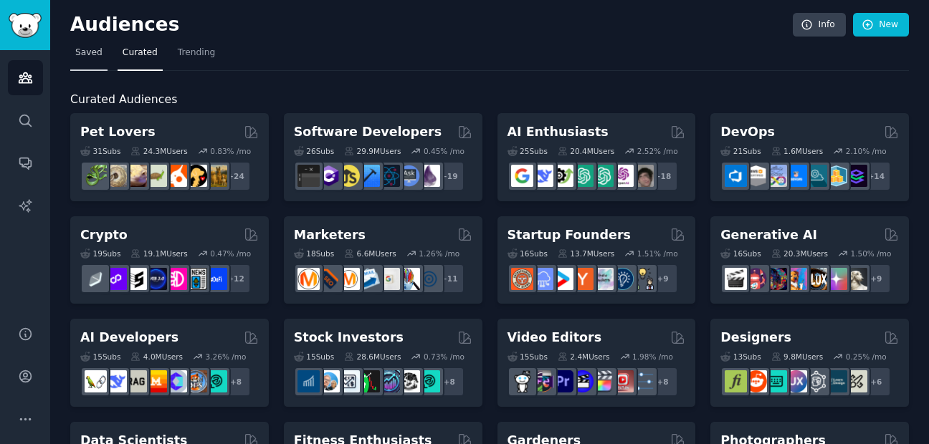
click at [104, 58] on link "Saved" at bounding box center [88, 56] width 37 height 29
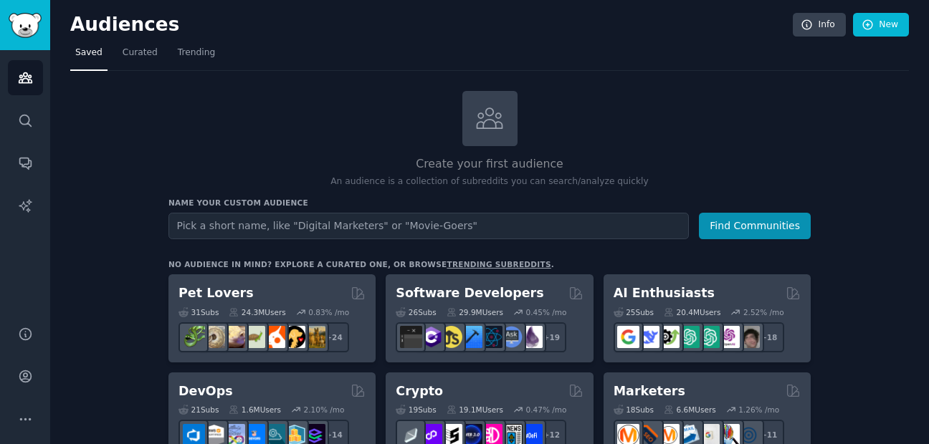
click at [462, 226] on input "text" at bounding box center [428, 226] width 520 height 27
type input "looking for web developer"
click at [699, 213] on button "Find Communities" at bounding box center [755, 226] width 112 height 27
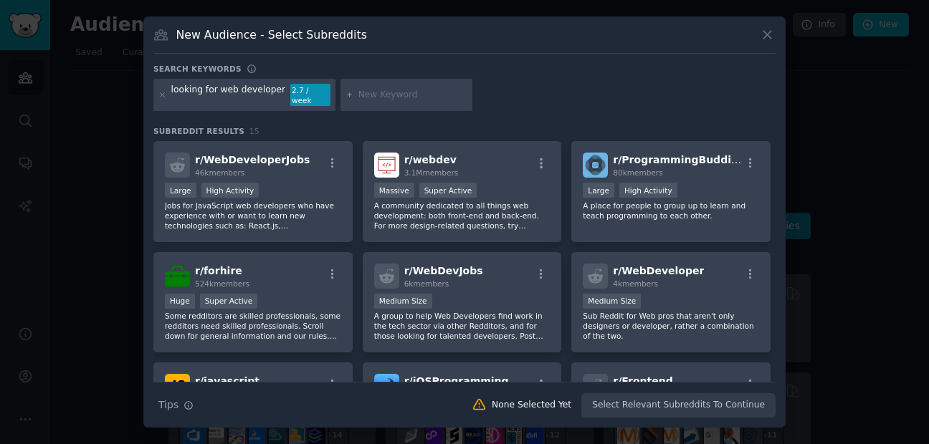
click at [377, 99] on input "text" at bounding box center [412, 95] width 109 height 13
type input "looking for mobile app developer"
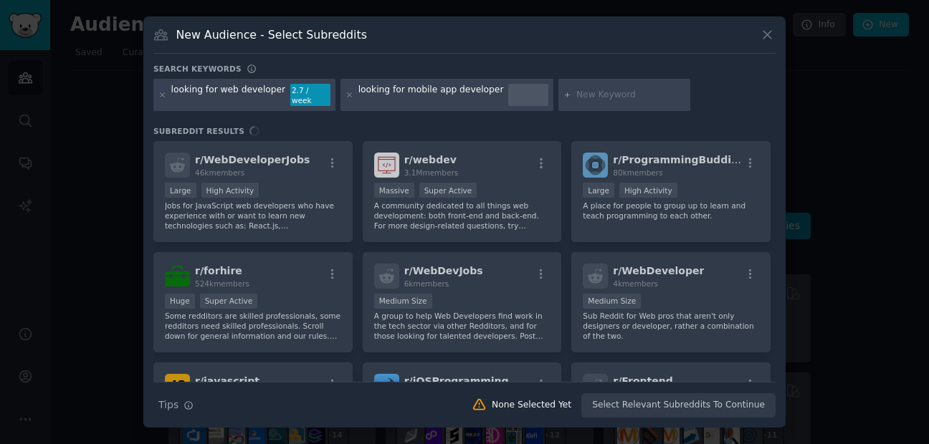
click at [576, 95] on input "text" at bounding box center [630, 95] width 109 height 13
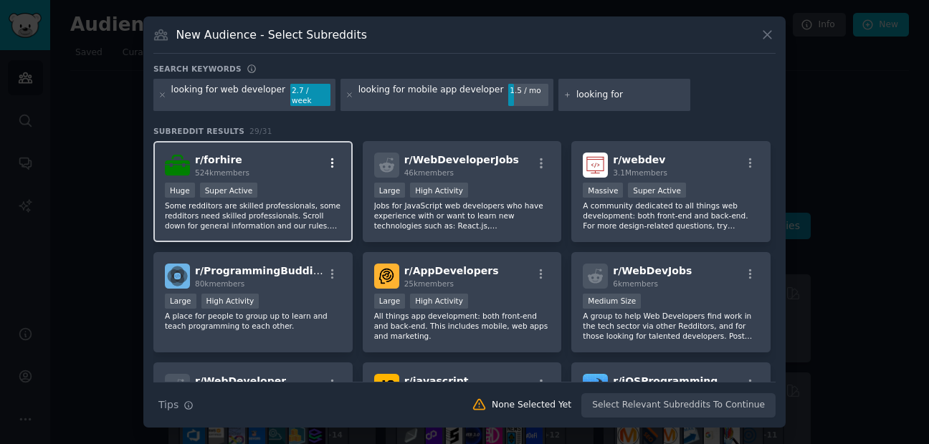
click at [334, 163] on icon "button" at bounding box center [332, 163] width 13 height 13
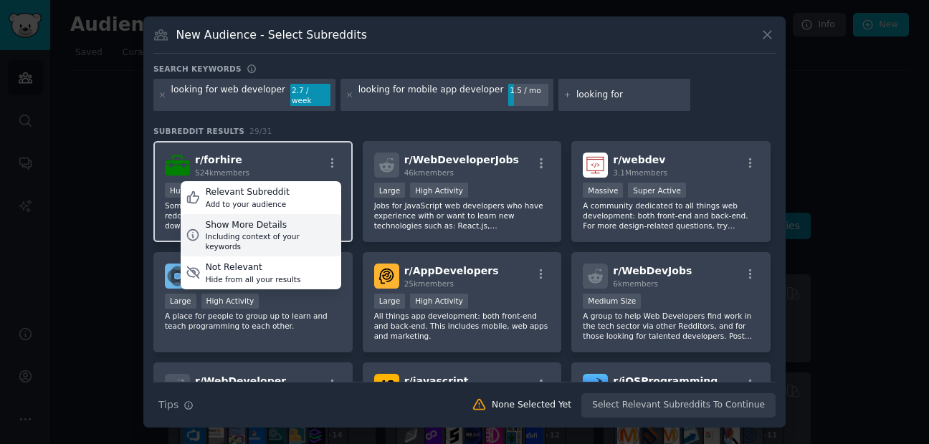
click at [274, 226] on div "Show More Details" at bounding box center [270, 225] width 130 height 13
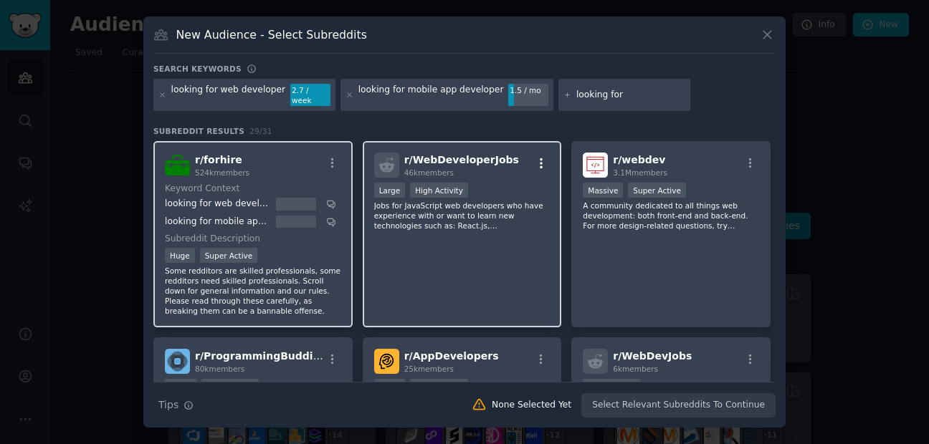
click at [540, 159] on icon "button" at bounding box center [541, 163] width 13 height 13
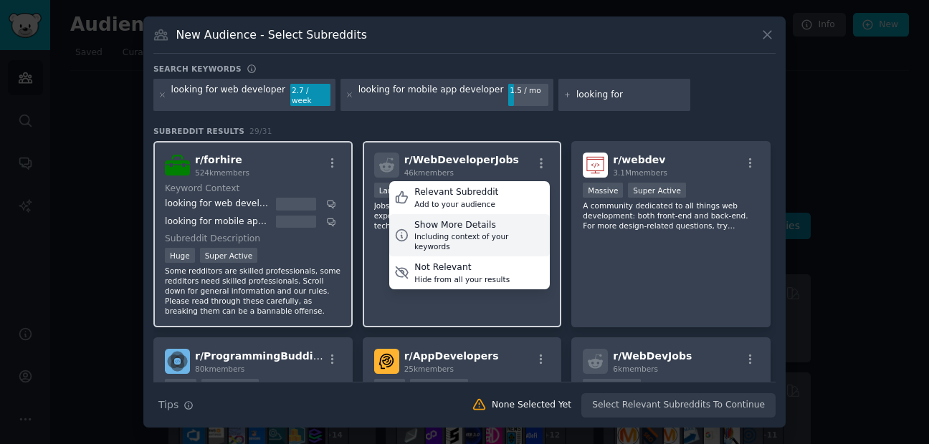
click at [452, 231] on div "Including context of your keywords" at bounding box center [479, 241] width 130 height 20
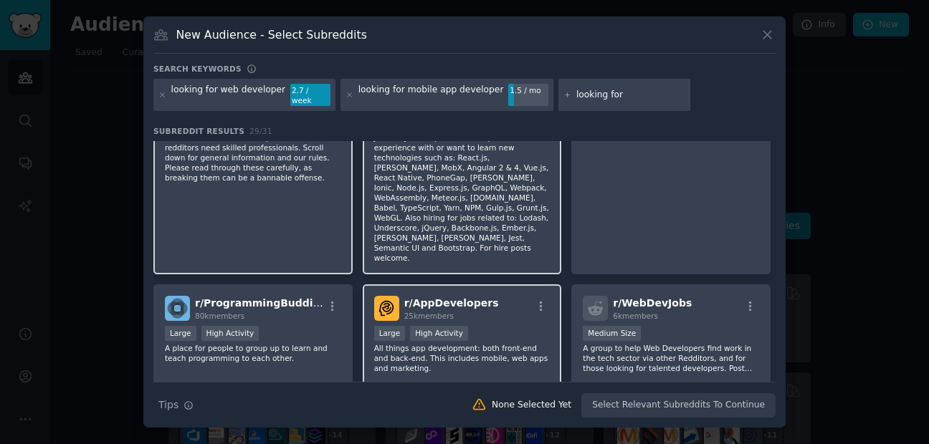
scroll to position [258, 0]
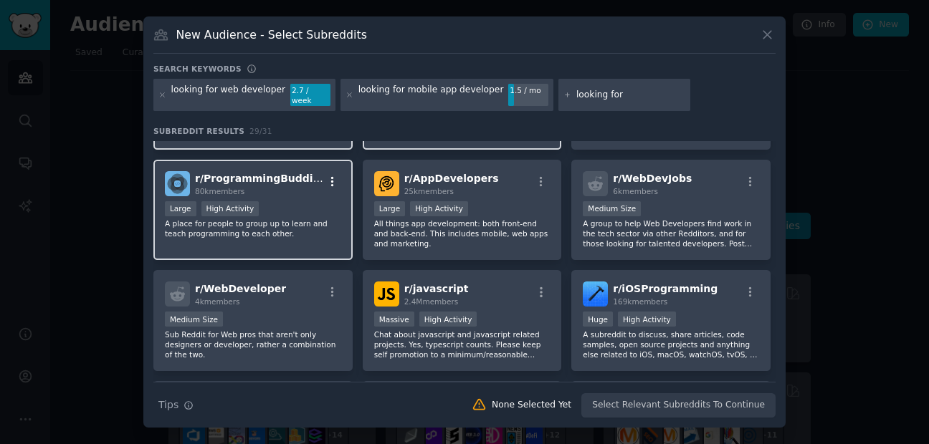
click at [328, 176] on icon "button" at bounding box center [332, 182] width 13 height 13
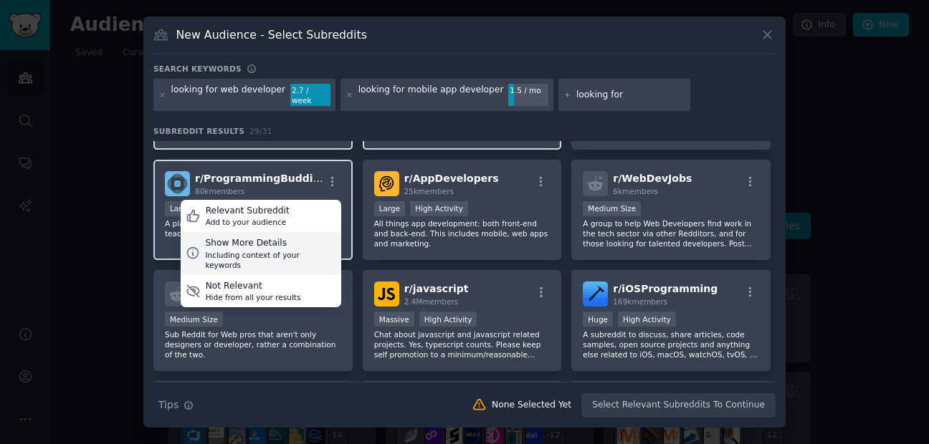
click at [281, 250] on div "Including context of your keywords" at bounding box center [270, 260] width 130 height 20
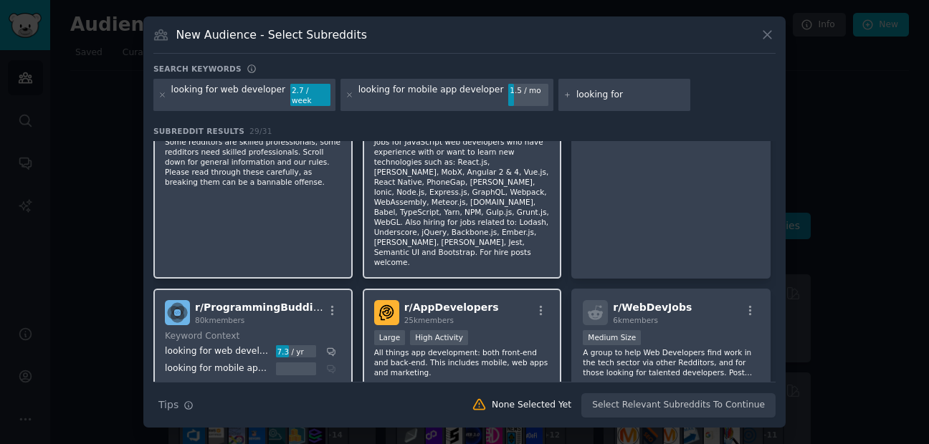
scroll to position [0, 0]
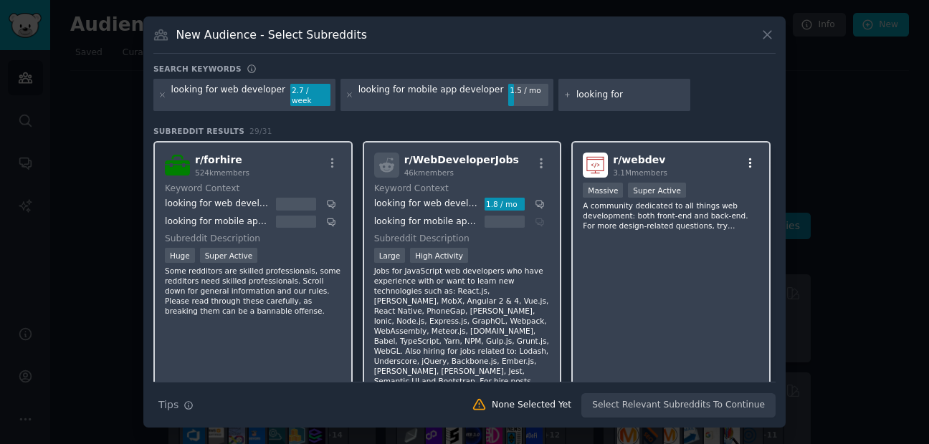
click at [752, 157] on icon "button" at bounding box center [750, 163] width 13 height 13
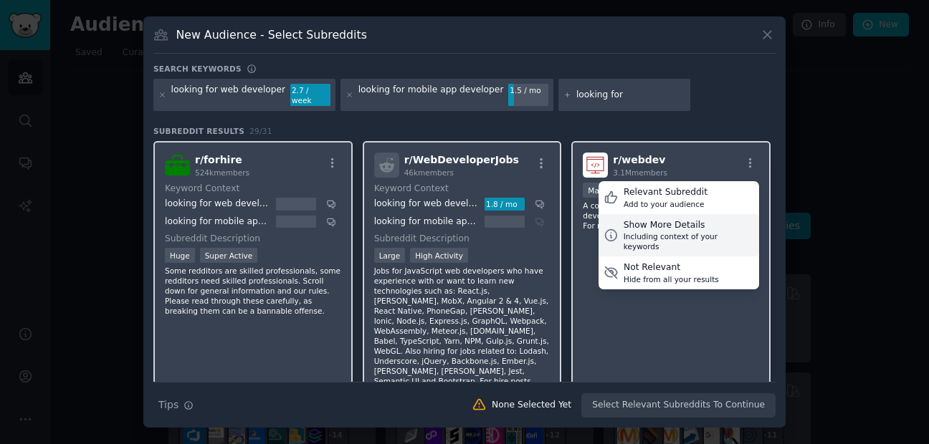
click at [663, 225] on div "Show More Details" at bounding box center [688, 225] width 130 height 13
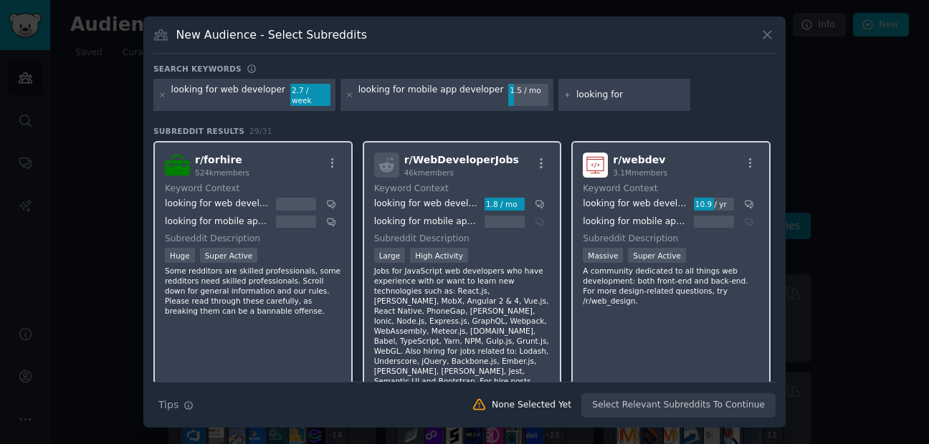
click at [619, 95] on input "looking for" at bounding box center [630, 95] width 109 height 13
type input "looking for AI developer"
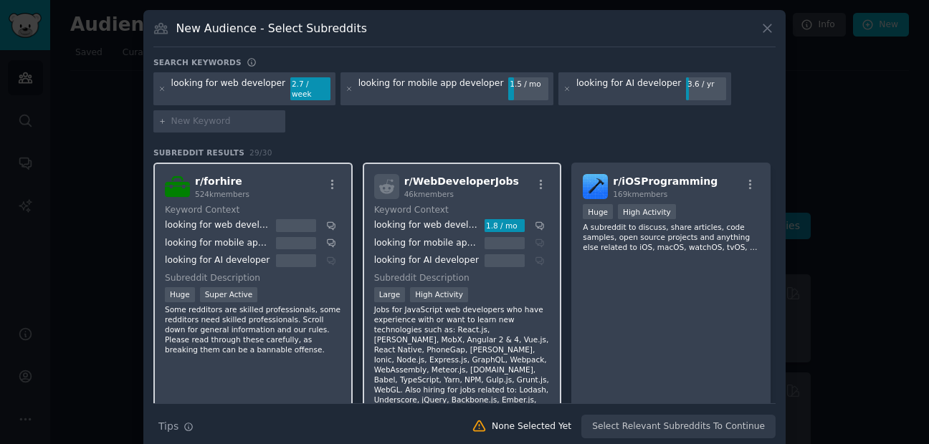
click at [220, 115] on input "text" at bounding box center [225, 121] width 109 height 13
type input "looking for php developer"
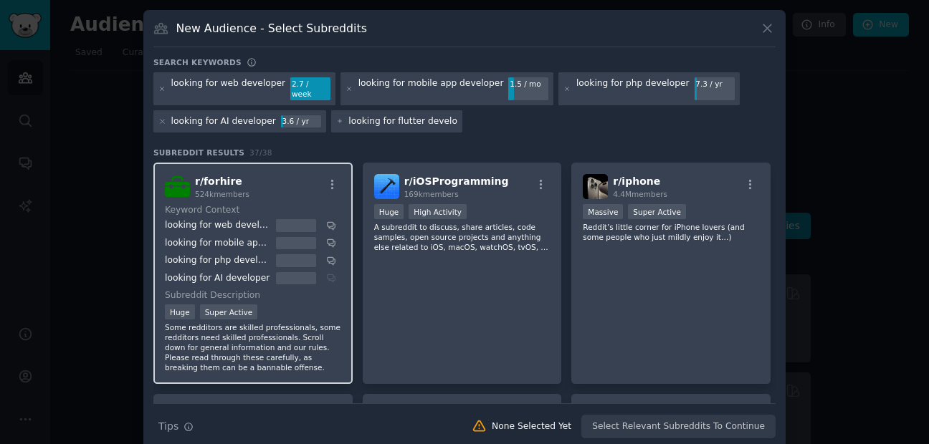
type input "looking for flutter developer"
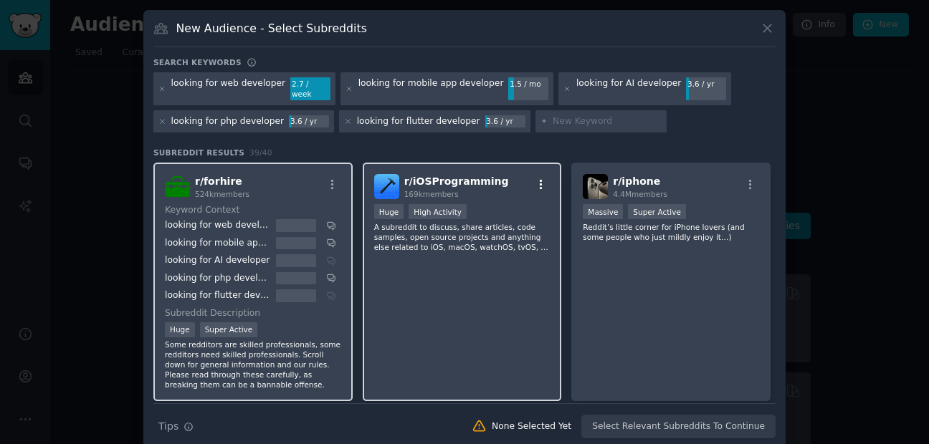
click at [538, 178] on icon "button" at bounding box center [541, 184] width 13 height 13
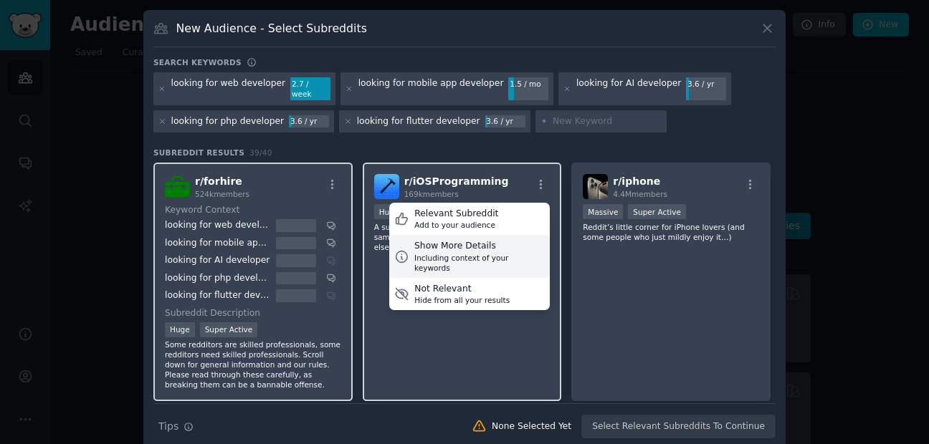
click at [461, 253] on div "Including context of your keywords" at bounding box center [479, 263] width 130 height 20
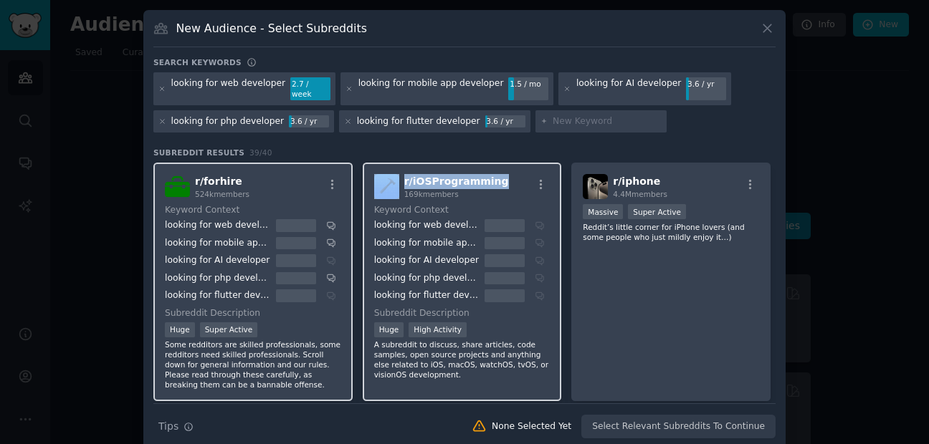
drag, startPoint x: 396, startPoint y: 175, endPoint x: 491, endPoint y: 172, distance: 94.6
click at [491, 174] on div "r/ iOSProgramming 169k members" at bounding box center [462, 186] width 176 height 25
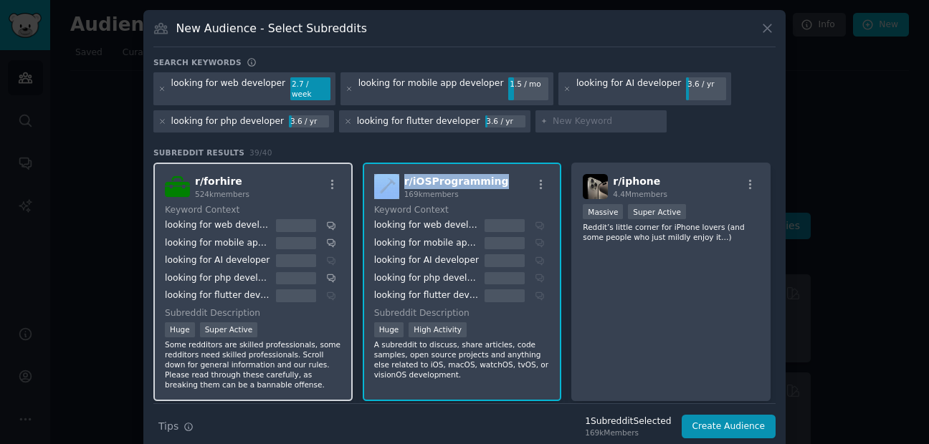
copy div "r/ iOSProgramming"
drag, startPoint x: 576, startPoint y: 112, endPoint x: 570, endPoint y: 117, distance: 7.8
click at [575, 115] on input "text" at bounding box center [606, 121] width 109 height 13
type input "looking for react native developer"
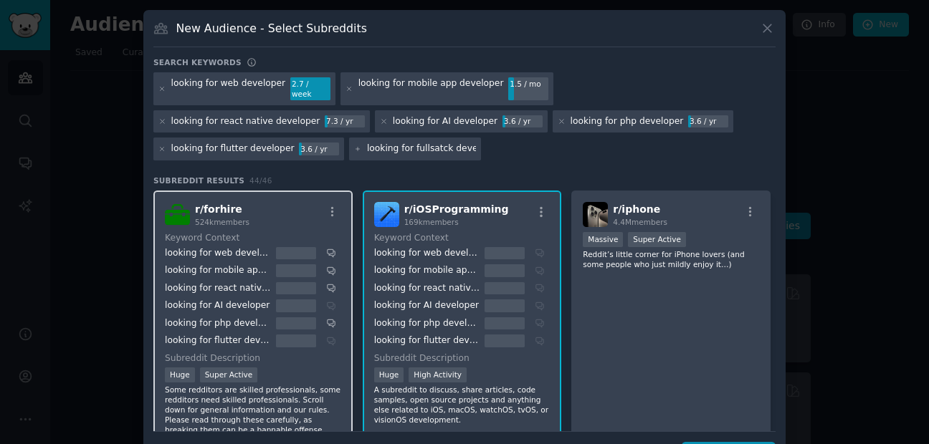
type input "looking for fullsatck developer"
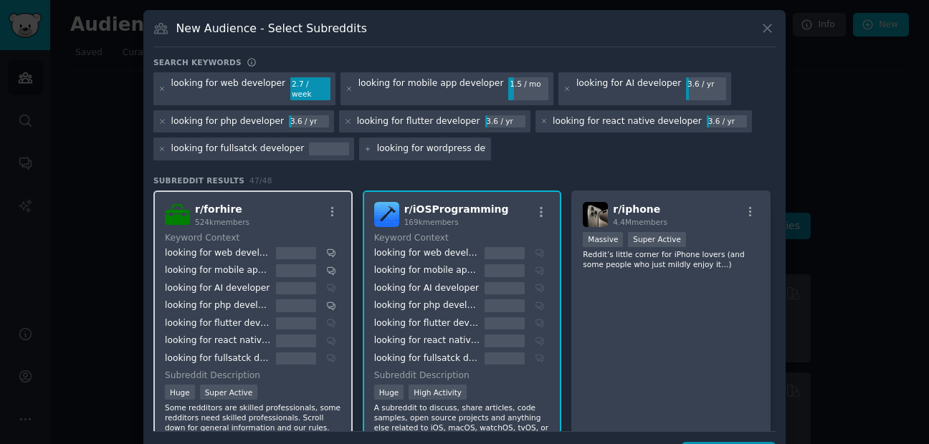
type input "looking for wordpress developer"
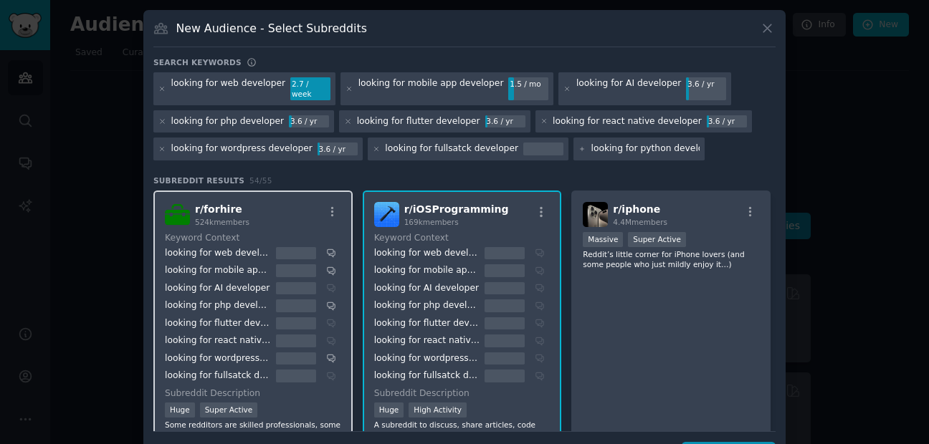
type input "looking for python developer"
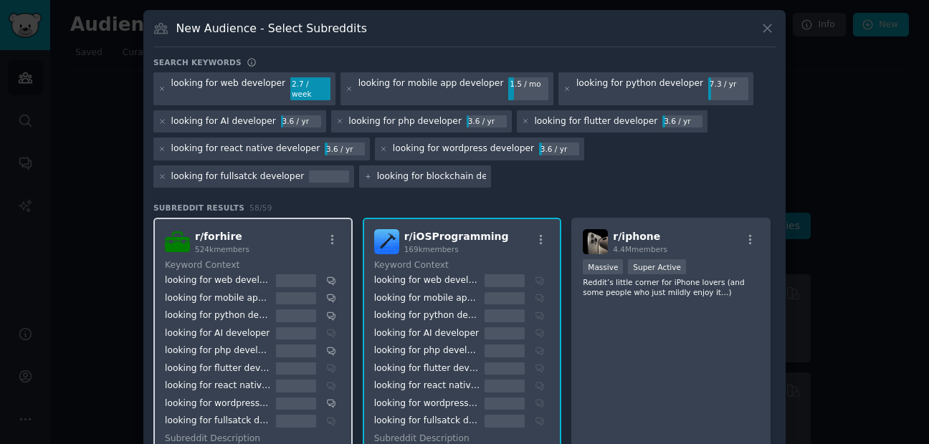
type input "looking for blockchain developer"
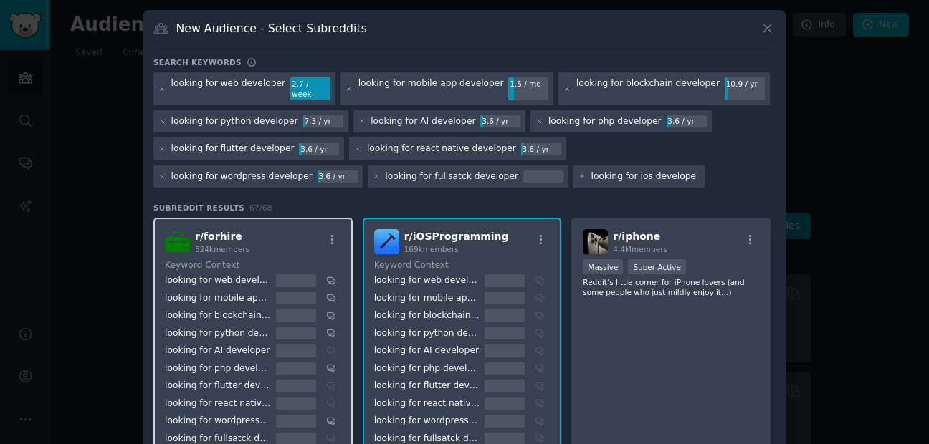
type input "looking for ios developer"
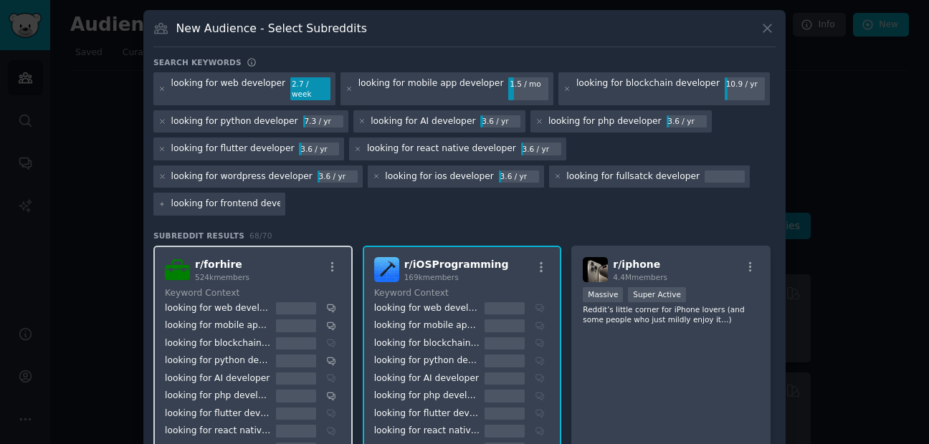
type input "looking for frontend developer"
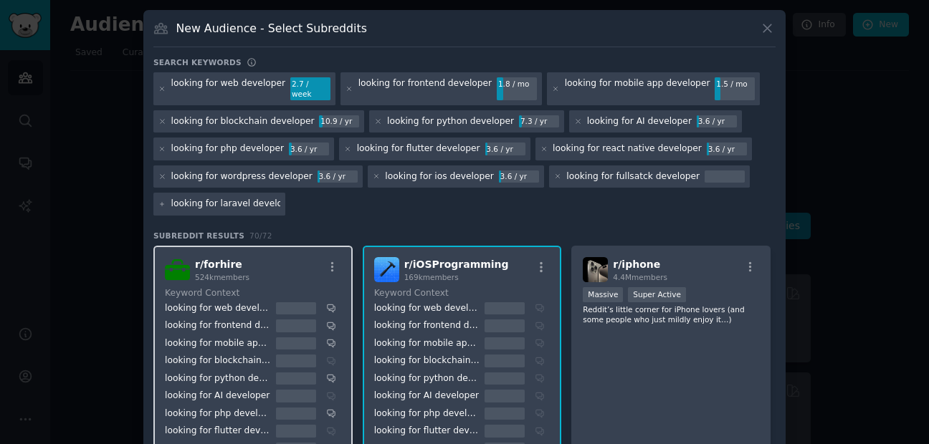
type input "looking for laravel developer"
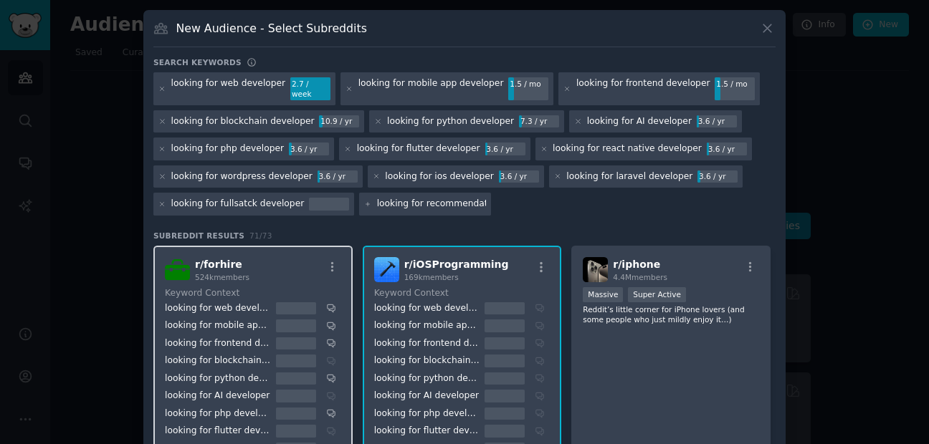
type input "looking for recommendation"
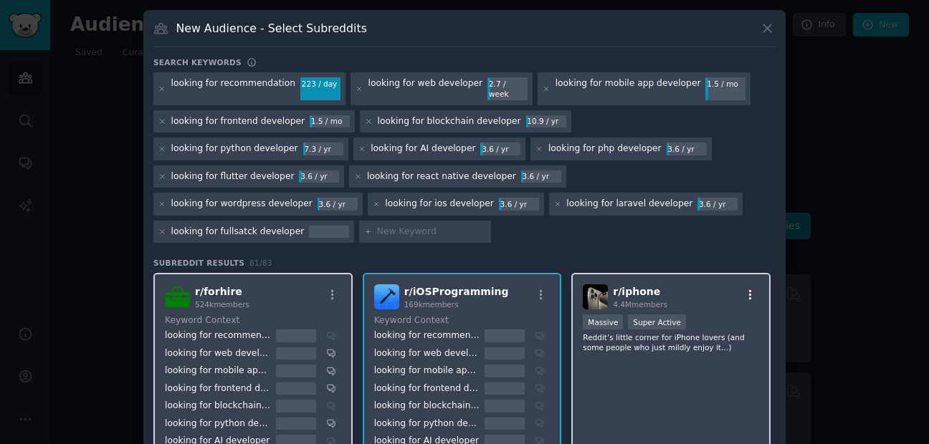
click at [749, 290] on icon "button" at bounding box center [750, 295] width 3 height 10
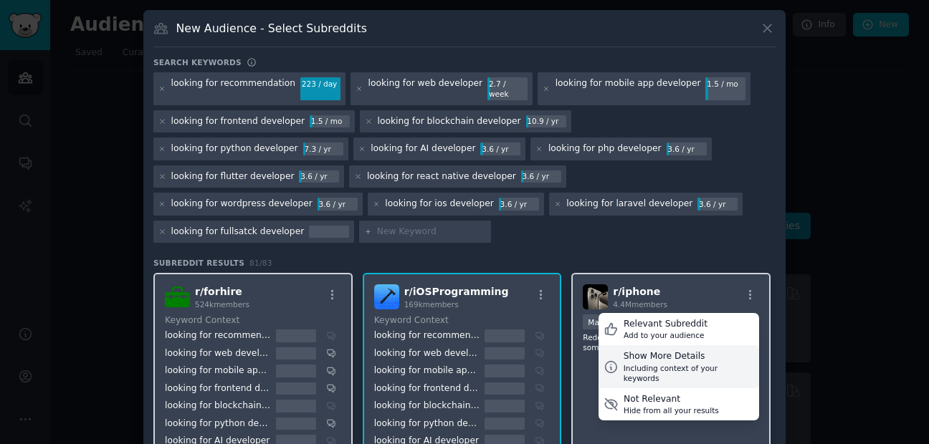
click at [676, 363] on div "Including context of your keywords" at bounding box center [688, 373] width 130 height 20
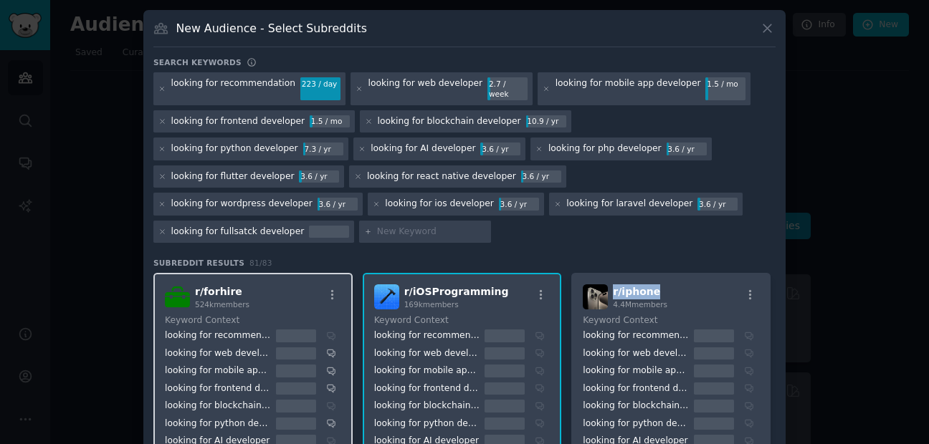
drag, startPoint x: 608, startPoint y: 261, endPoint x: 652, endPoint y: 254, distance: 44.2
click at [652, 284] on h2 "r/ iphone 4.4M members" at bounding box center [640, 296] width 54 height 25
copy span "r/ iphone"
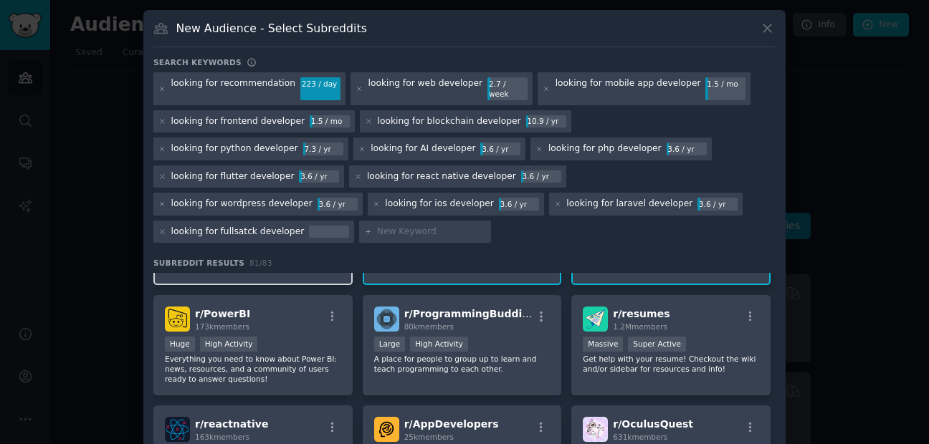
scroll to position [344, 0]
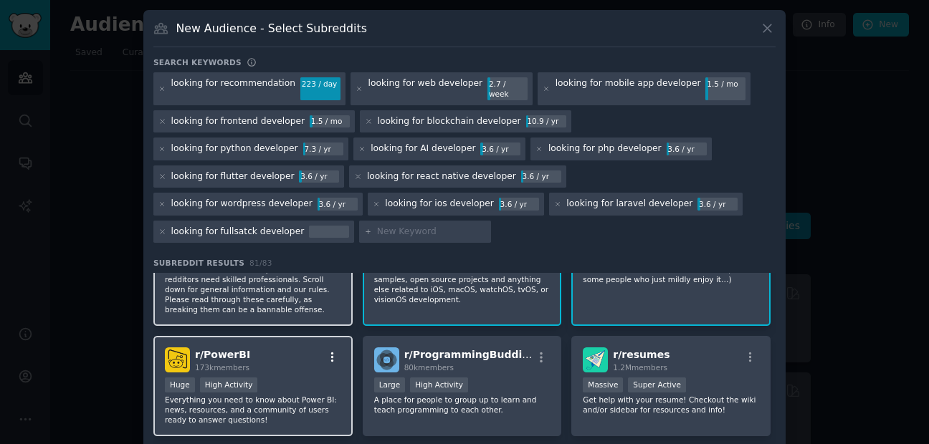
click at [331, 351] on icon "button" at bounding box center [332, 357] width 13 height 13
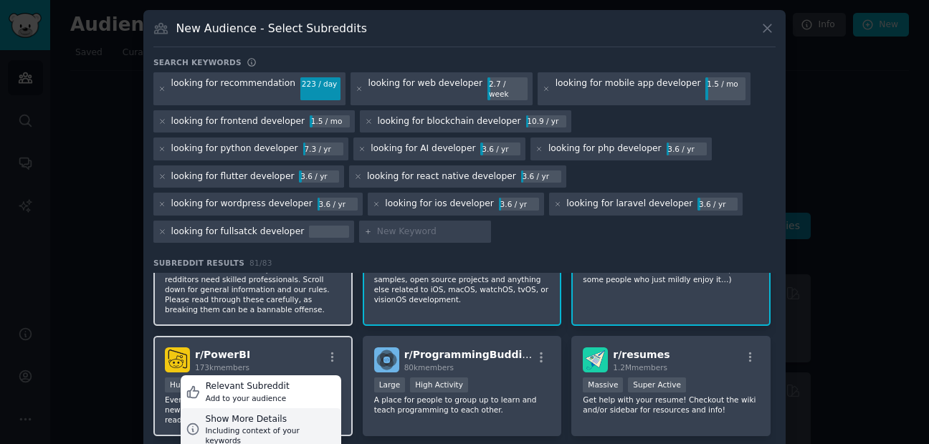
click at [260, 413] on div "Show More Details" at bounding box center [270, 419] width 130 height 13
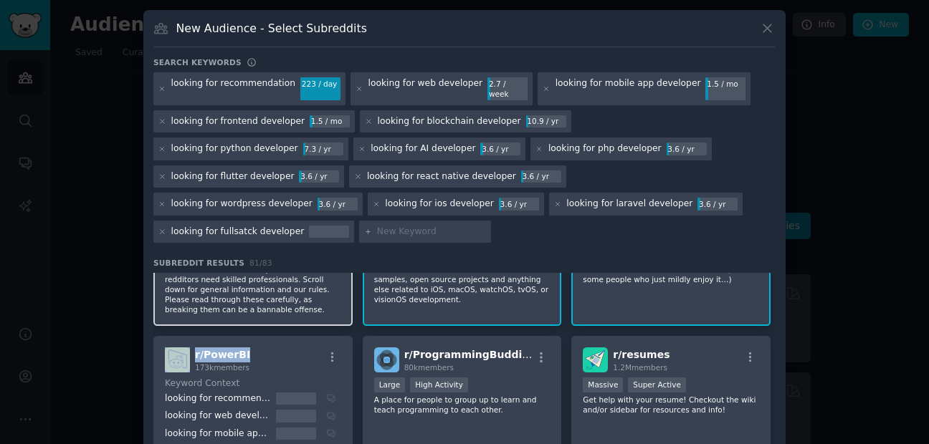
drag, startPoint x: 189, startPoint y: 319, endPoint x: 250, endPoint y: 318, distance: 60.9
click at [250, 348] on div "r/ PowerBI 173k members" at bounding box center [253, 360] width 176 height 25
copy div "r/ PowerBI"
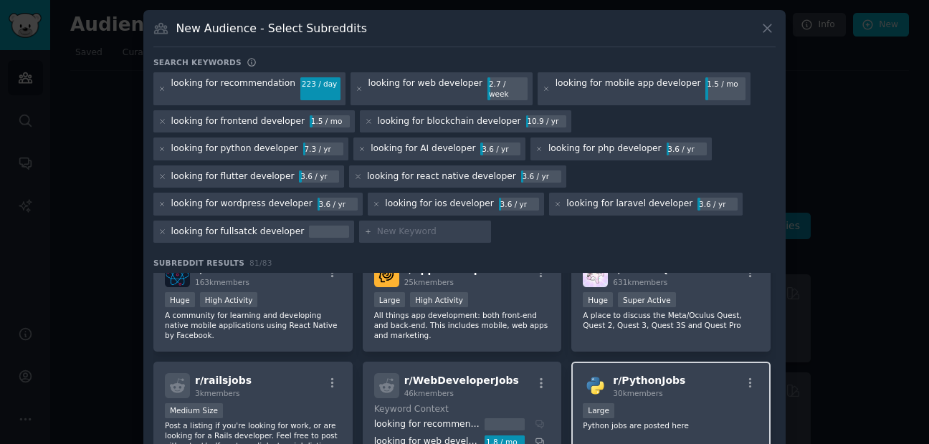
scroll to position [774, 0]
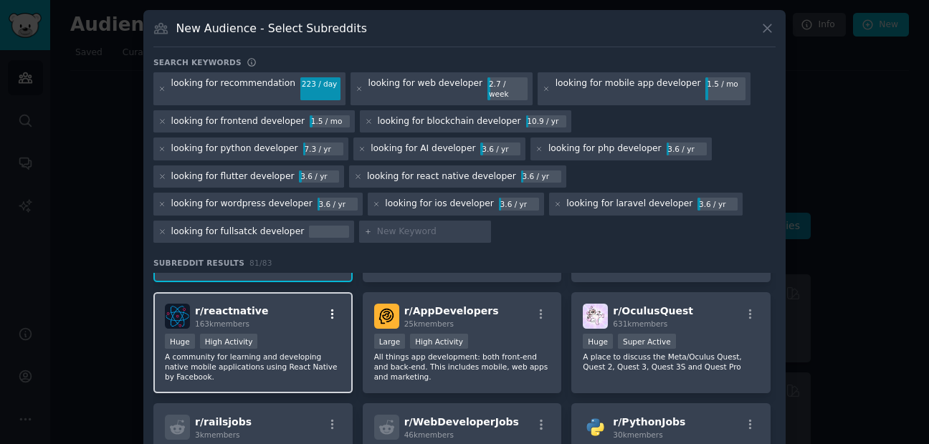
click at [327, 308] on icon "button" at bounding box center [332, 314] width 13 height 13
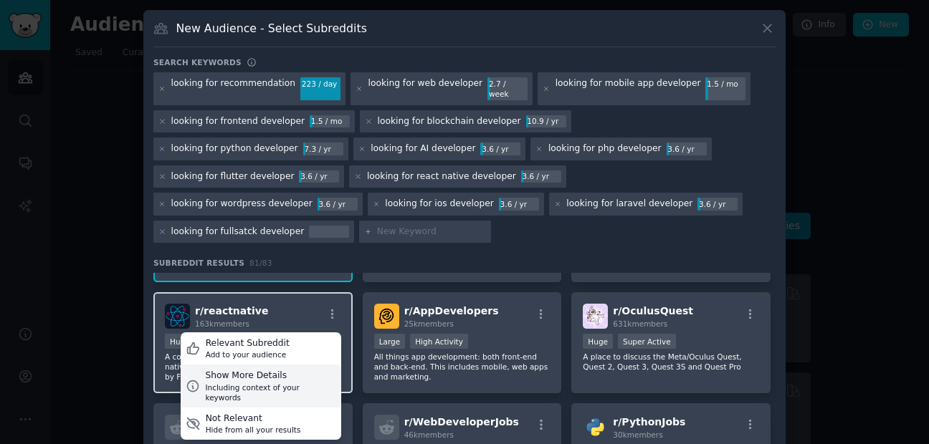
click at [266, 370] on div "Show More Details" at bounding box center [270, 376] width 130 height 13
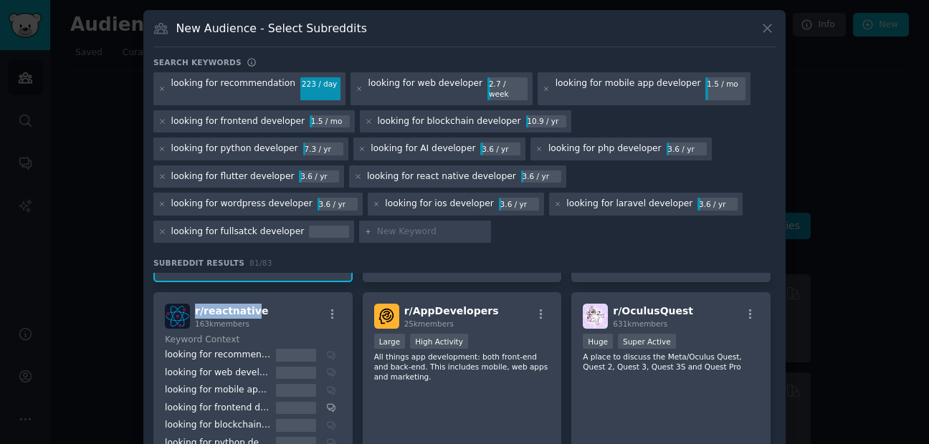
drag, startPoint x: 192, startPoint y: 274, endPoint x: 252, endPoint y: 275, distance: 60.2
click at [252, 304] on div "r/ reactnative 163k members" at bounding box center [253, 316] width 176 height 25
drag, startPoint x: 257, startPoint y: 277, endPoint x: 191, endPoint y: 277, distance: 66.6
click at [191, 304] on div "r/ reactnative 163k members" at bounding box center [253, 316] width 176 height 25
copy span "r/ reactnative"
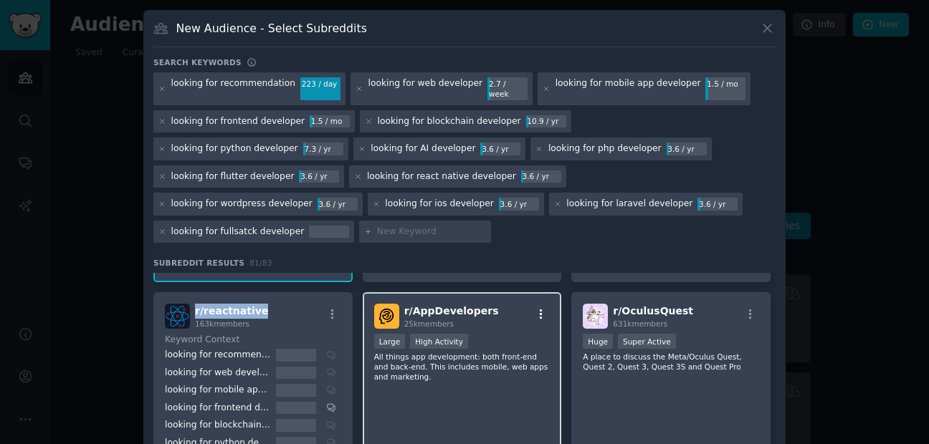
click at [535, 308] on icon "button" at bounding box center [541, 314] width 13 height 13
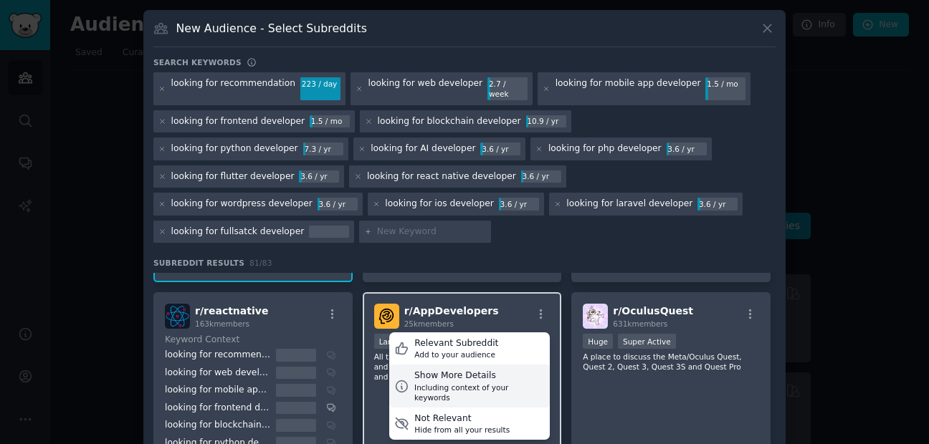
click at [490, 383] on div "Including context of your keywords" at bounding box center [479, 393] width 130 height 20
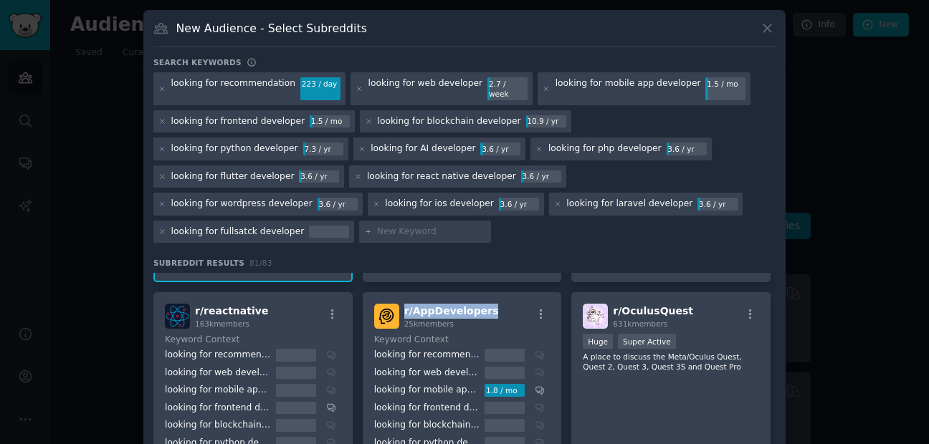
drag, startPoint x: 399, startPoint y: 277, endPoint x: 482, endPoint y: 273, distance: 83.2
click at [482, 304] on div "r/ AppDevelopers 25k members" at bounding box center [462, 316] width 176 height 25
copy span "r/ AppDevelopers"
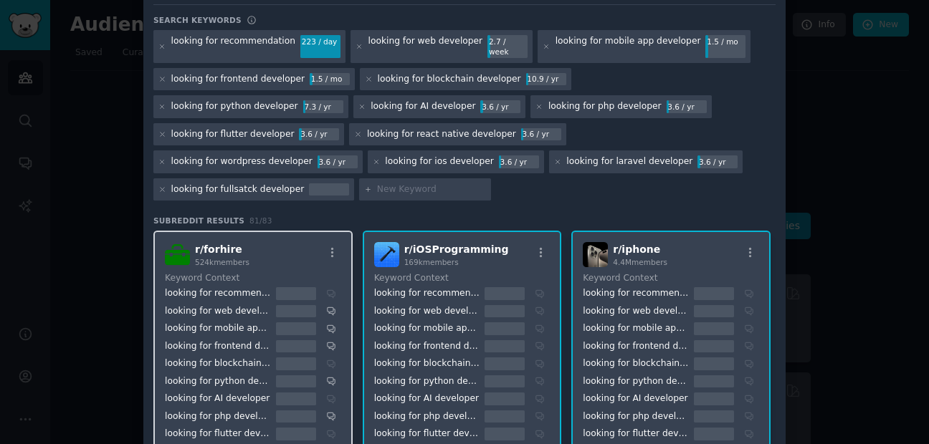
scroll to position [0, 0]
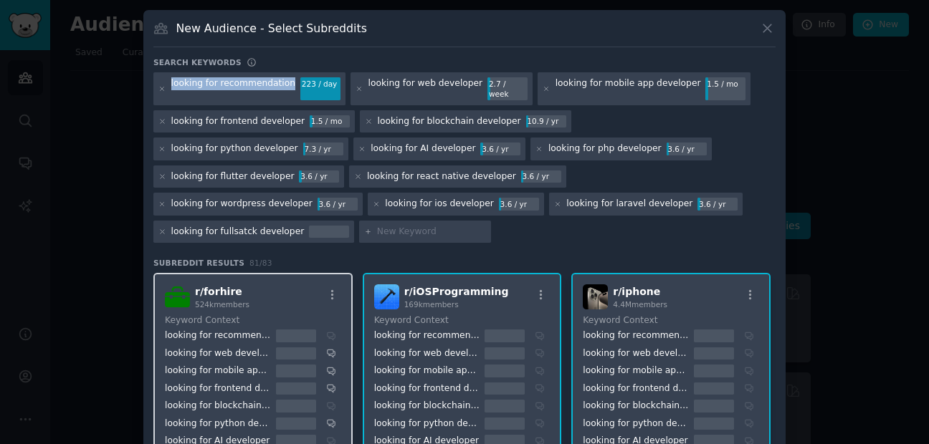
drag, startPoint x: 168, startPoint y: 81, endPoint x: 283, endPoint y: 83, distance: 115.4
click at [283, 83] on div "looking for recommendation 223 / day" at bounding box center [249, 88] width 192 height 33
copy div "looking for recommendation"
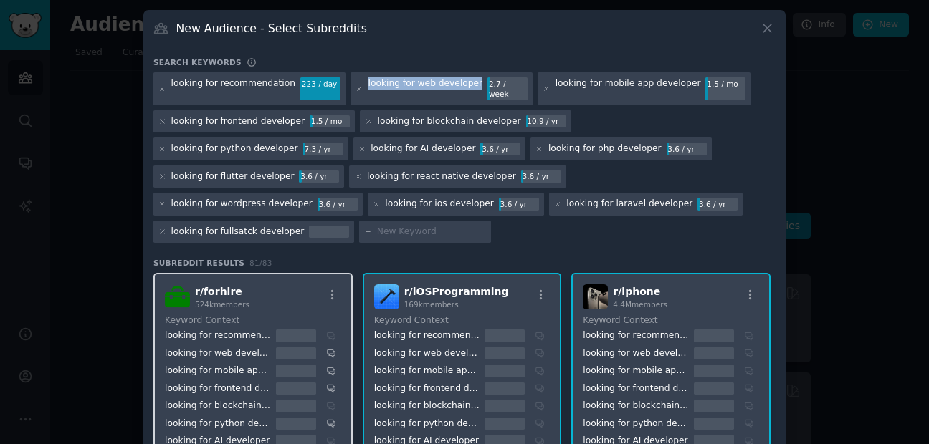
drag, startPoint x: 356, startPoint y: 87, endPoint x: 461, endPoint y: 86, distance: 104.6
click at [461, 86] on div "looking for web developer 2.7 / week" at bounding box center [441, 88] width 182 height 33
copy div "looking for web developer"
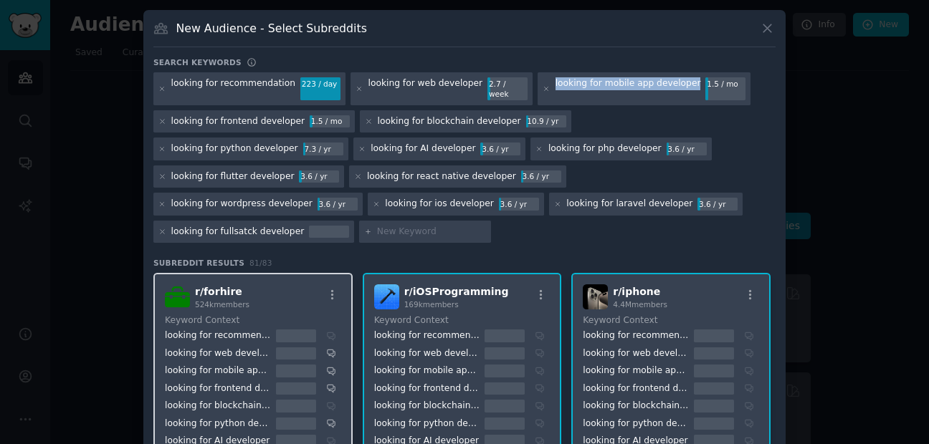
drag, startPoint x: 535, startPoint y: 84, endPoint x: 666, endPoint y: 84, distance: 131.8
click at [666, 84] on div "looking for mobile app developer 1.5 / mo" at bounding box center [643, 88] width 213 height 33
copy div "looking for mobile app developer"
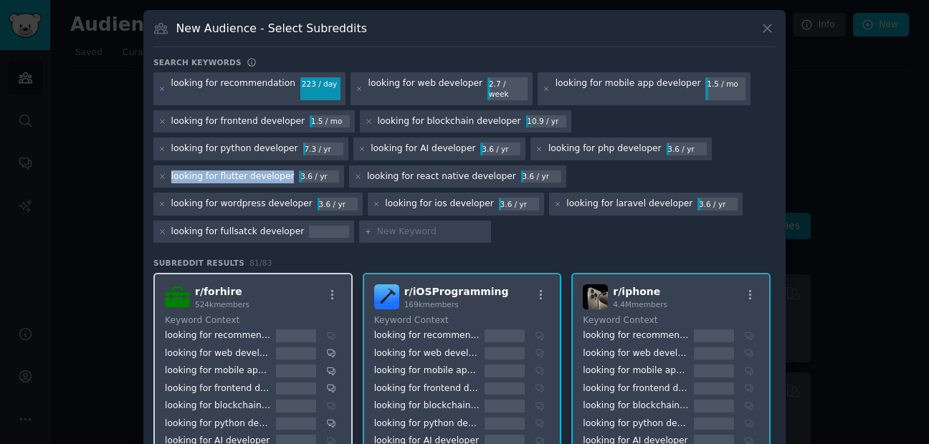
drag, startPoint x: 514, startPoint y: 141, endPoint x: 629, endPoint y: 143, distance: 115.4
click at [344, 166] on div "looking for flutter developer 3.6 / yr" at bounding box center [248, 177] width 191 height 23
copy div "looking for flutter developer"
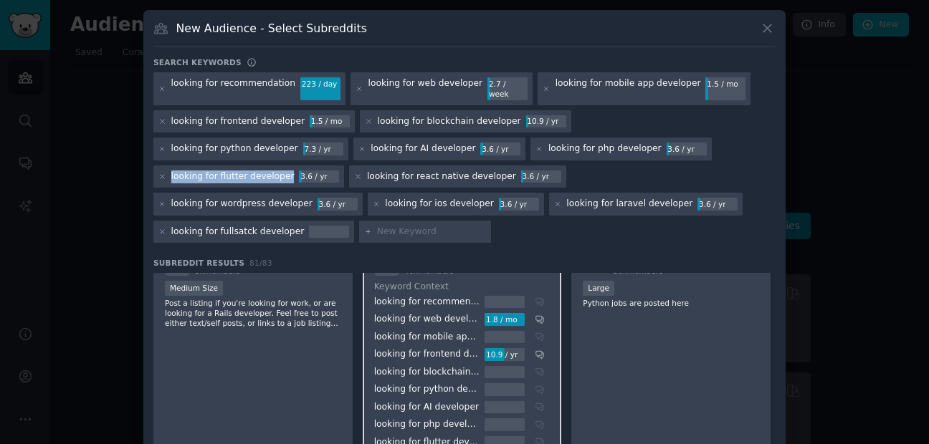
scroll to position [1290, 0]
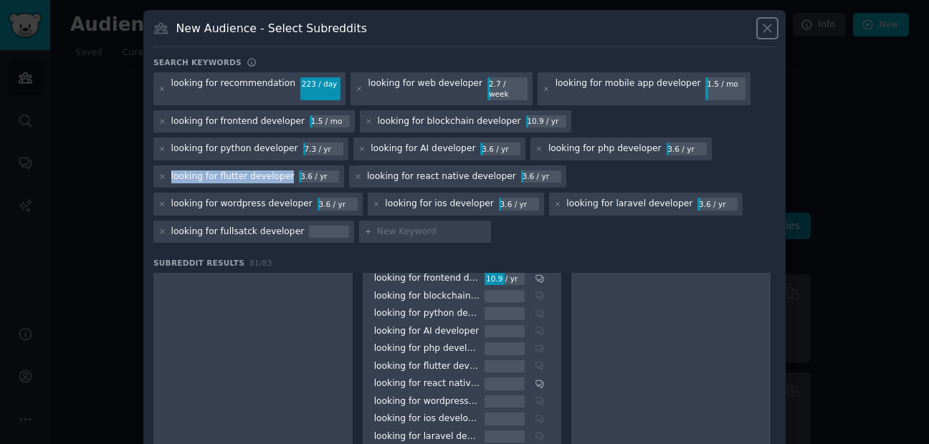
click at [764, 32] on icon at bounding box center [767, 28] width 15 height 15
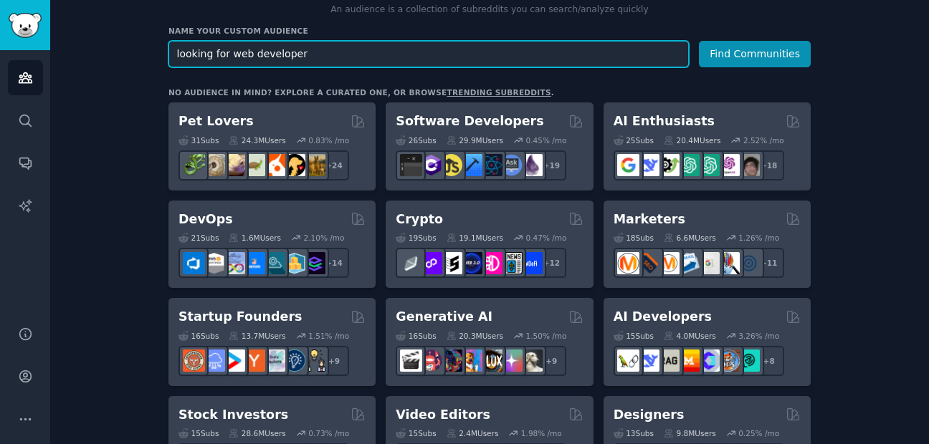
scroll to position [86, 0]
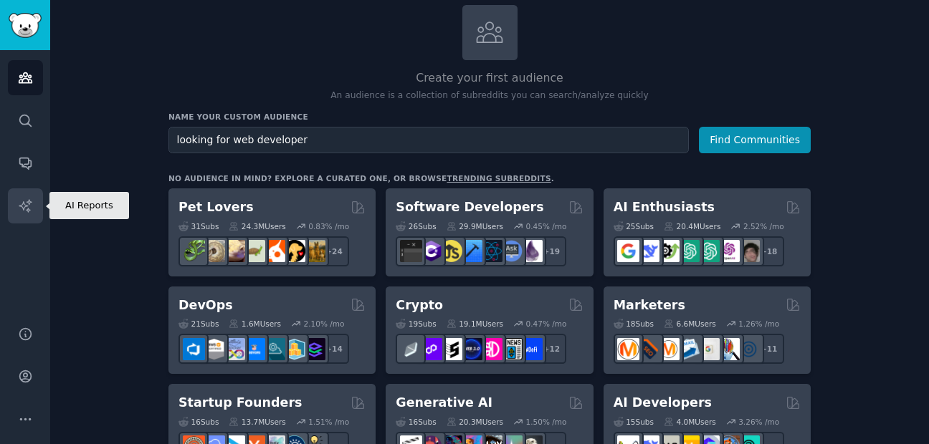
click at [34, 191] on link "AI Reports" at bounding box center [25, 205] width 35 height 35
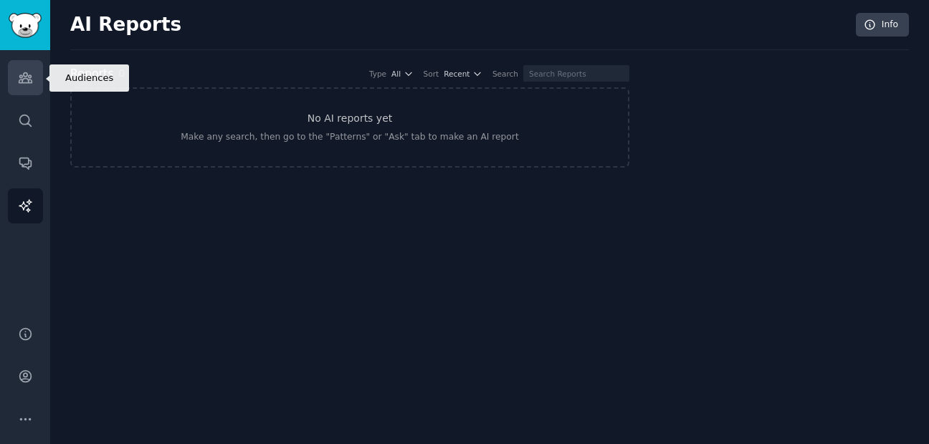
click at [14, 68] on link "Audiences" at bounding box center [25, 77] width 35 height 35
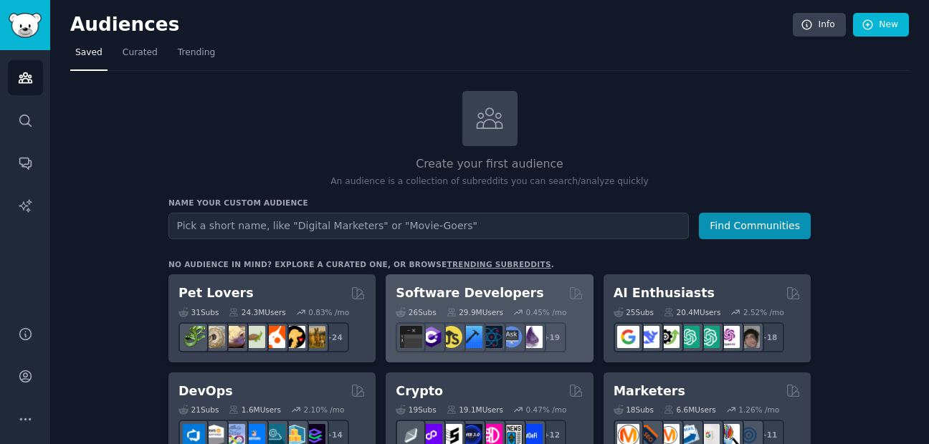
click at [428, 279] on div "Software Developers 26 Sub s 29.9M Users 0.45 % /mo r/csharp + 19" at bounding box center [488, 318] width 207 height 88
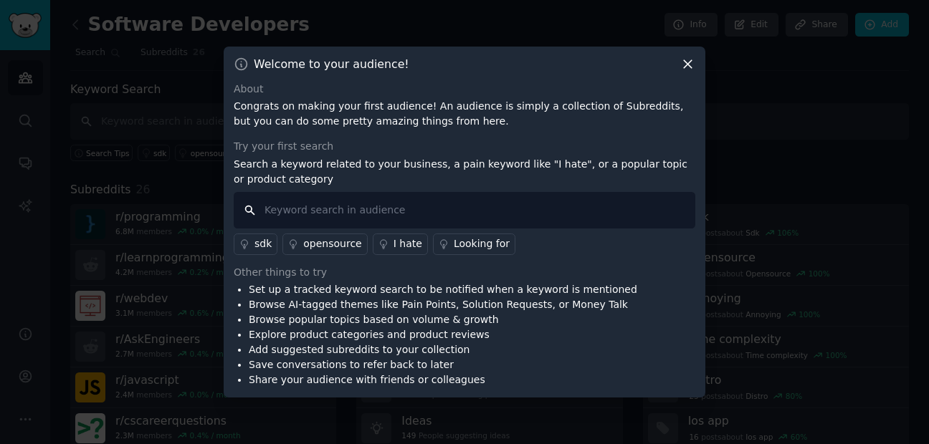
click at [376, 208] on input "text" at bounding box center [464, 210] width 461 height 37
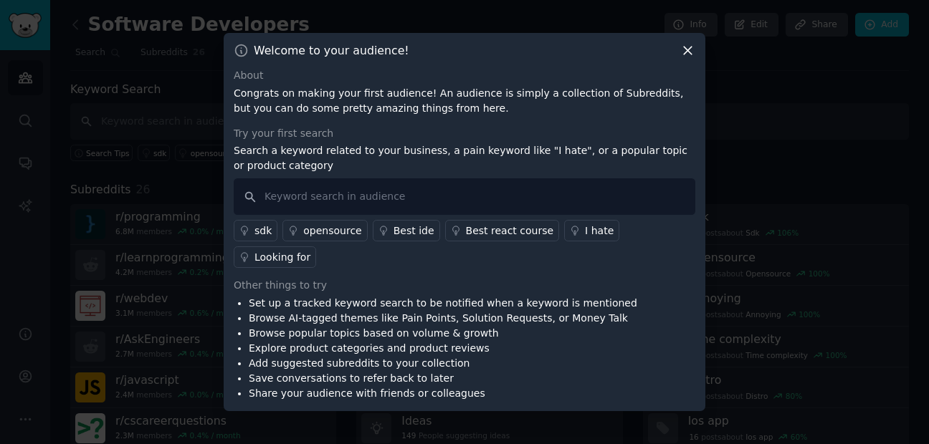
click at [688, 58] on icon at bounding box center [687, 50] width 15 height 15
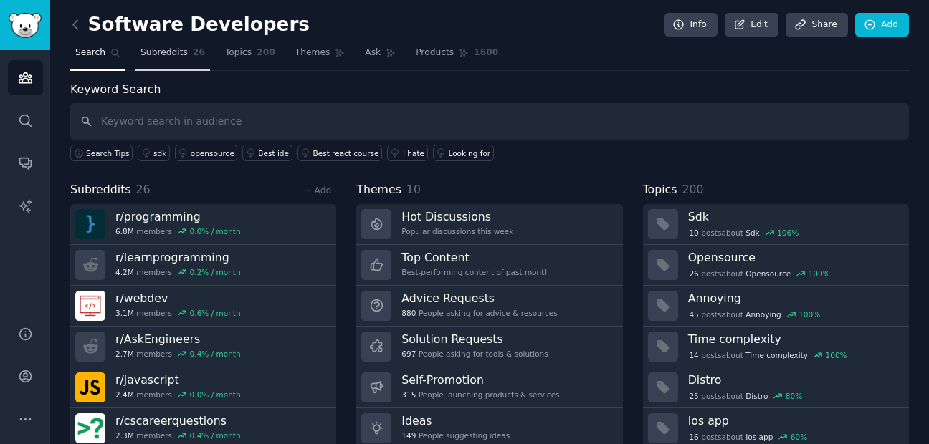
click at [163, 59] on span "Subreddits" at bounding box center [163, 53] width 47 height 13
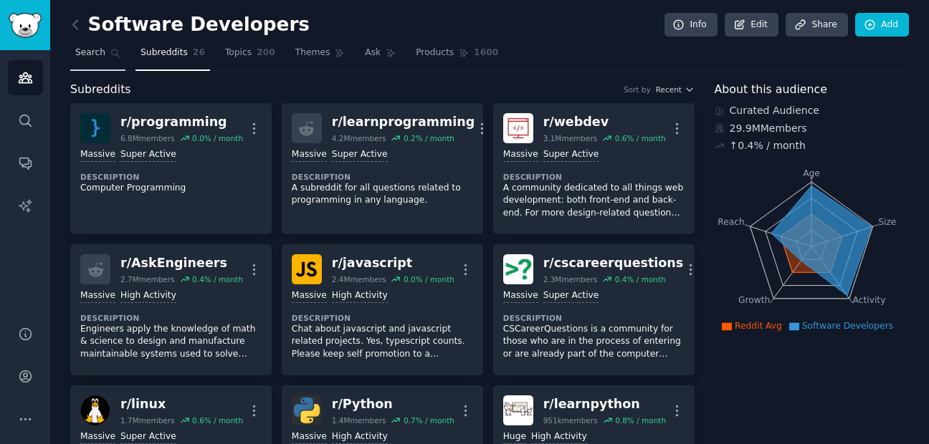
click at [92, 62] on link "Search" at bounding box center [97, 56] width 55 height 29
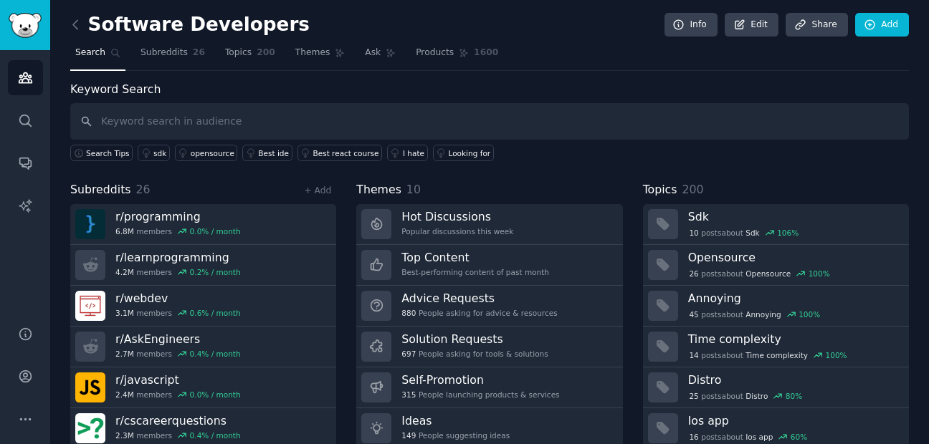
click at [219, 114] on input "text" at bounding box center [489, 121] width 838 height 37
type input "looking for web developwer"
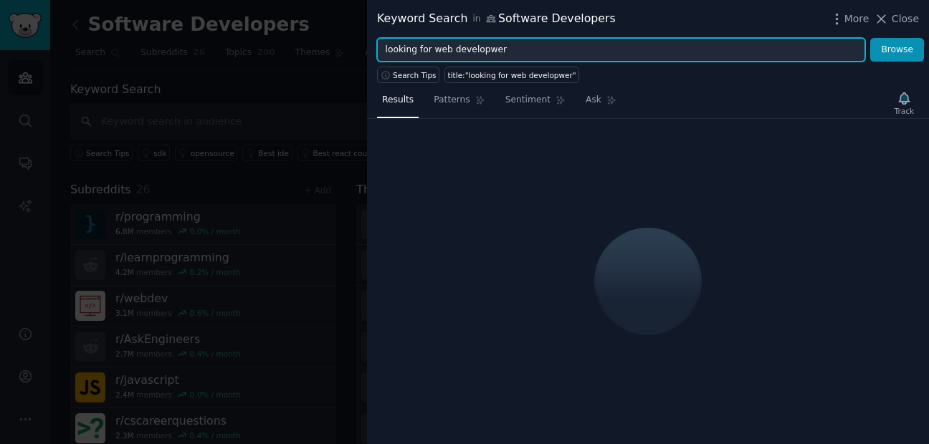
click at [510, 52] on input "looking for web developwer" at bounding box center [621, 50] width 488 height 24
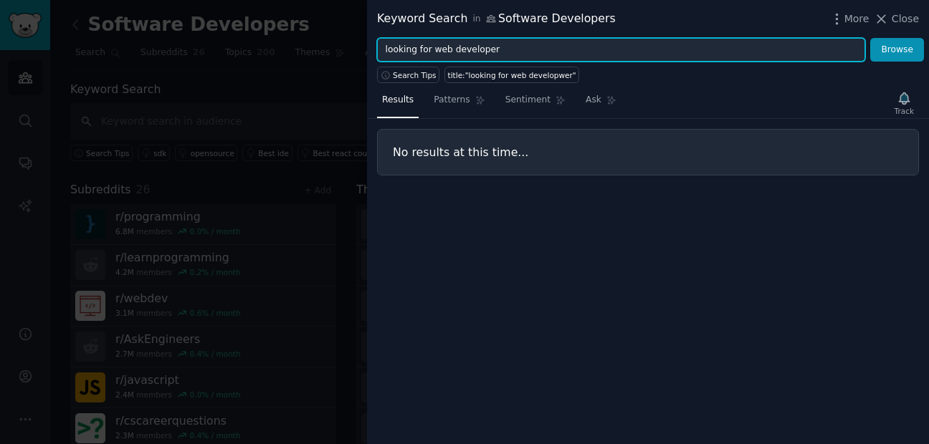
type input "looking for web developer"
click at [870, 38] on button "Browse" at bounding box center [897, 50] width 54 height 24
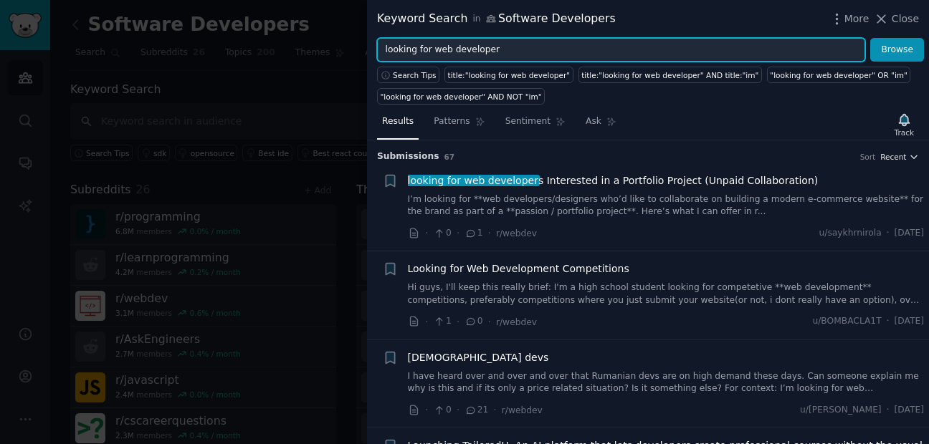
click at [901, 158] on span "Recent" at bounding box center [893, 157] width 26 height 10
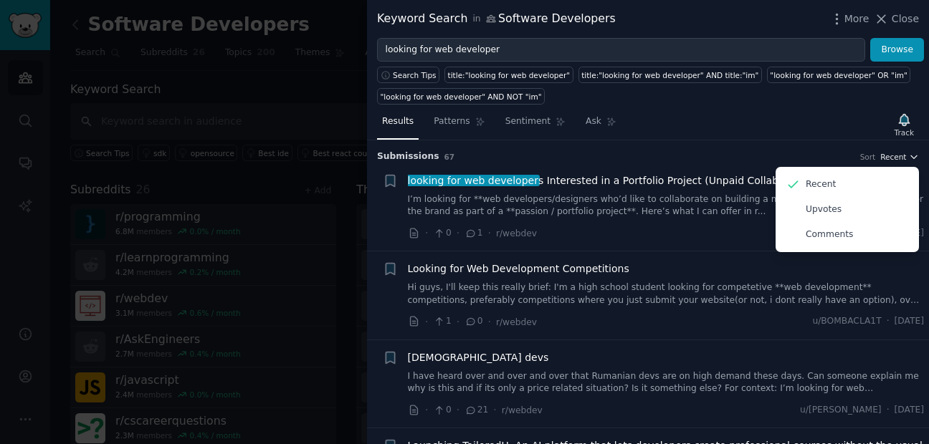
click at [901, 158] on span "Recent" at bounding box center [893, 157] width 26 height 10
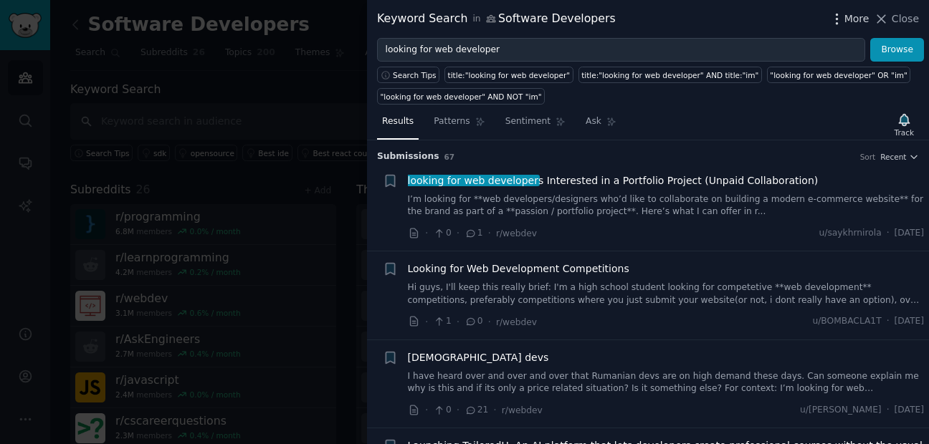
click at [843, 19] on icon "button" at bounding box center [836, 18] width 15 height 15
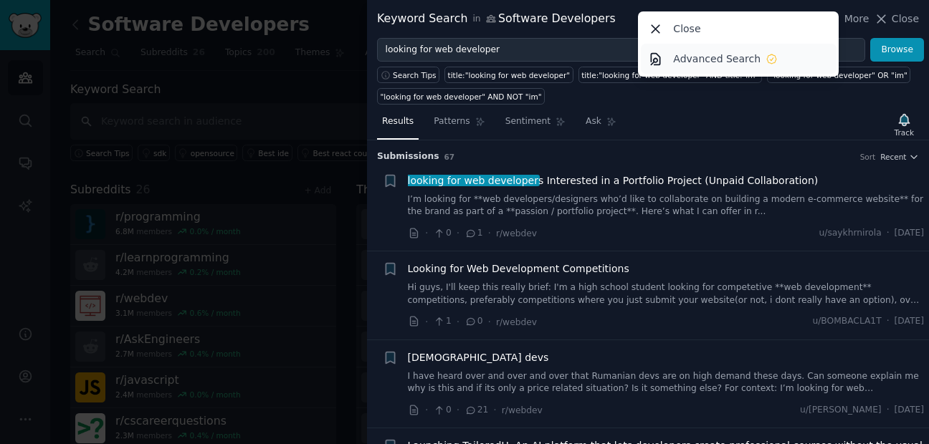
click at [750, 62] on p "Advanced Search" at bounding box center [716, 59] width 87 height 15
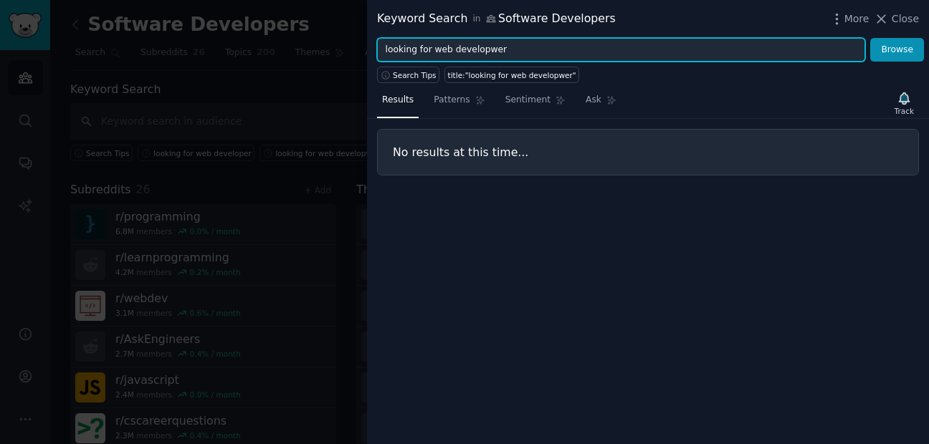
click at [574, 51] on input "looking for web developwer" at bounding box center [621, 50] width 488 height 24
type input "looking for web developer"
click at [870, 38] on button "Browse" at bounding box center [897, 50] width 54 height 24
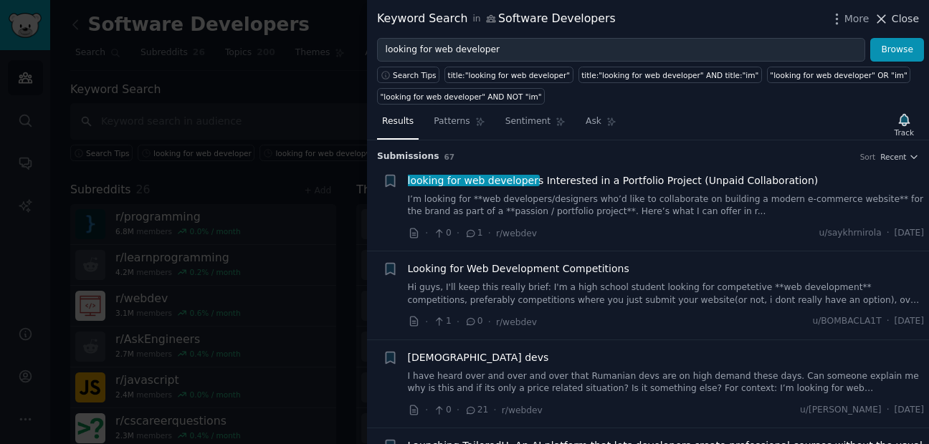
click at [900, 23] on span "Close" at bounding box center [904, 18] width 27 height 15
